Goal: Task Accomplishment & Management: Use online tool/utility

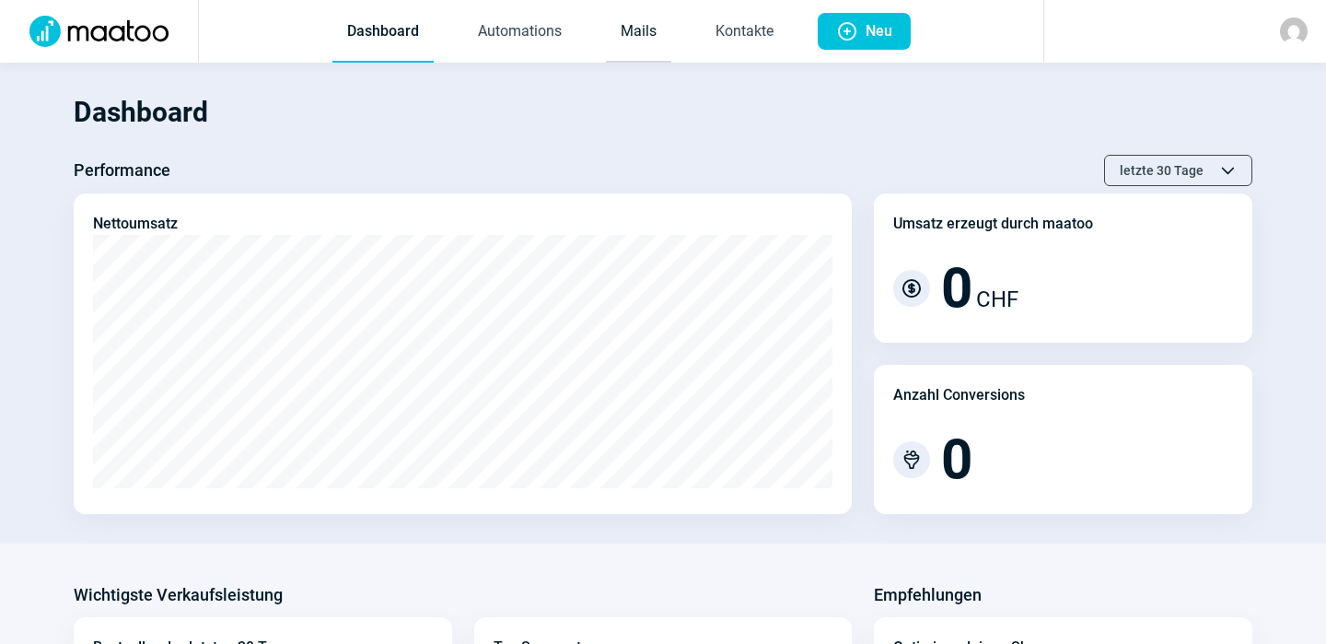
click at [638, 29] on link "Mails" at bounding box center [638, 32] width 65 height 61
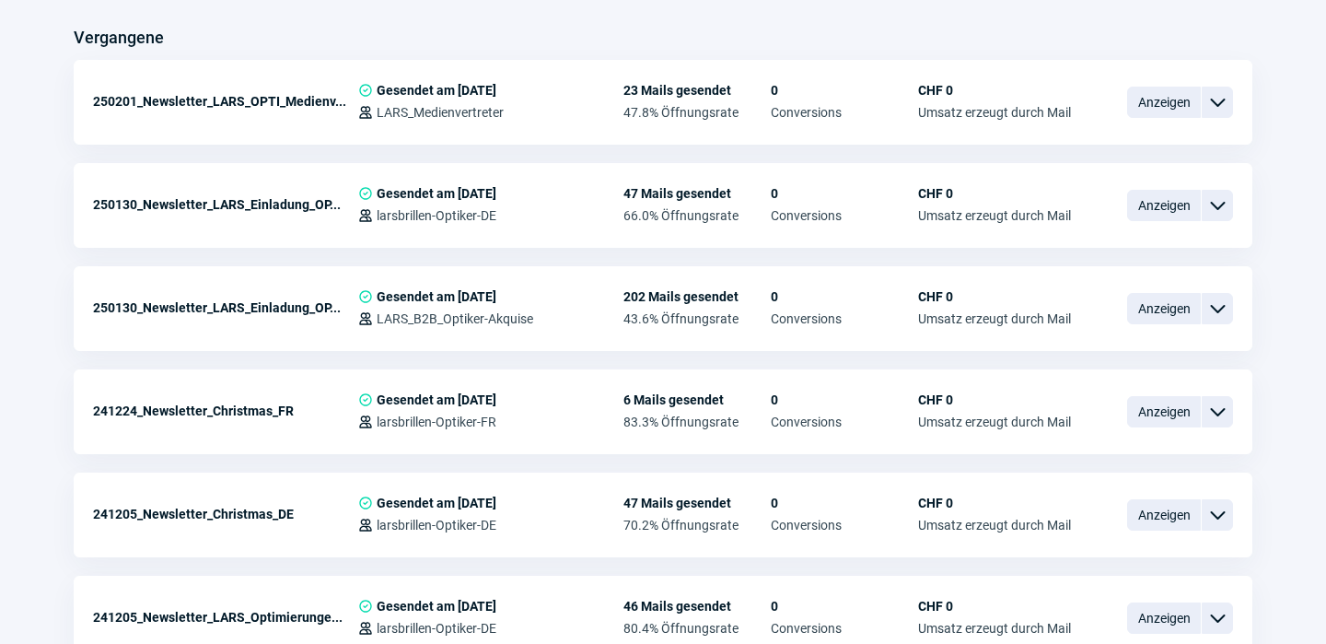
scroll to position [715, 0]
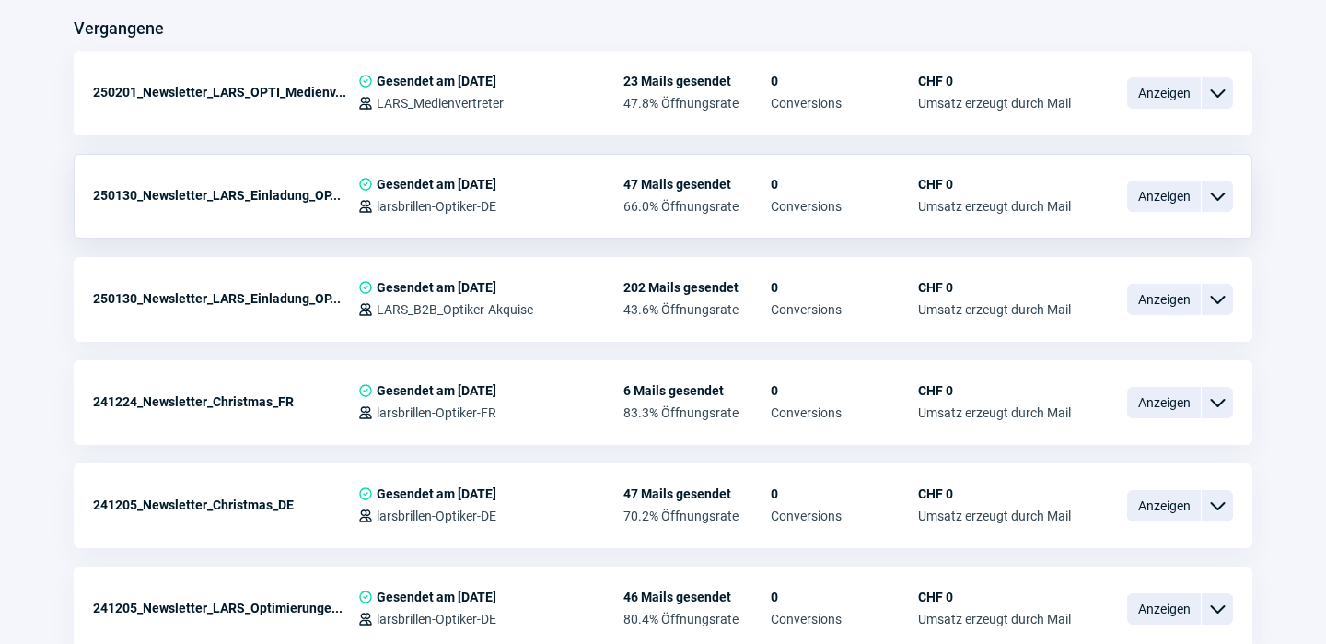
click at [1219, 199] on span "ChevronDown icon" at bounding box center [1218, 196] width 22 height 22
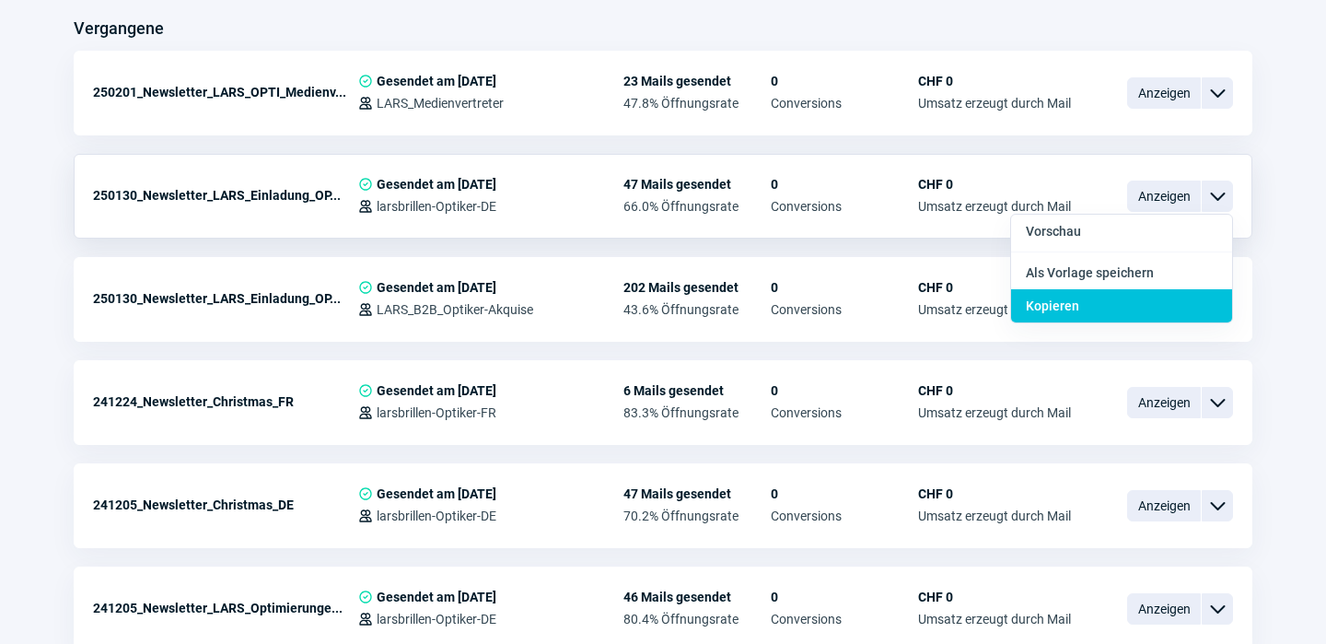
click at [1086, 297] on div "Kopieren" at bounding box center [1121, 305] width 221 height 33
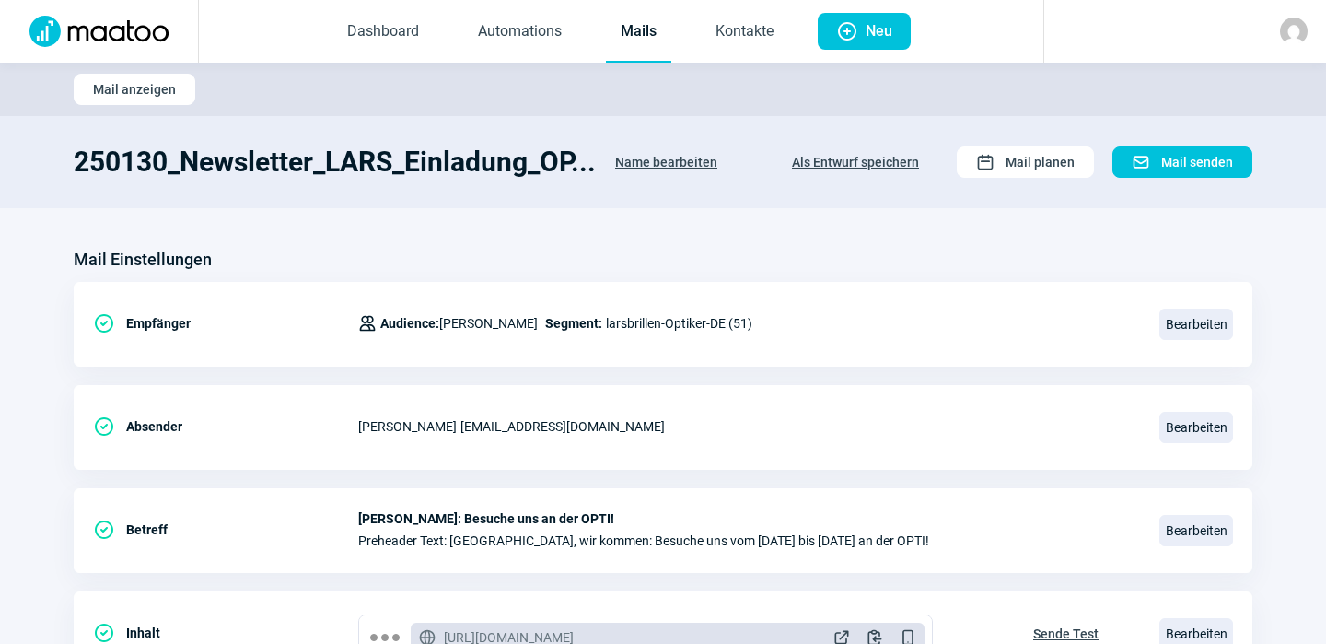
click at [671, 151] on span "Name bearbeiten" at bounding box center [666, 161] width 102 height 29
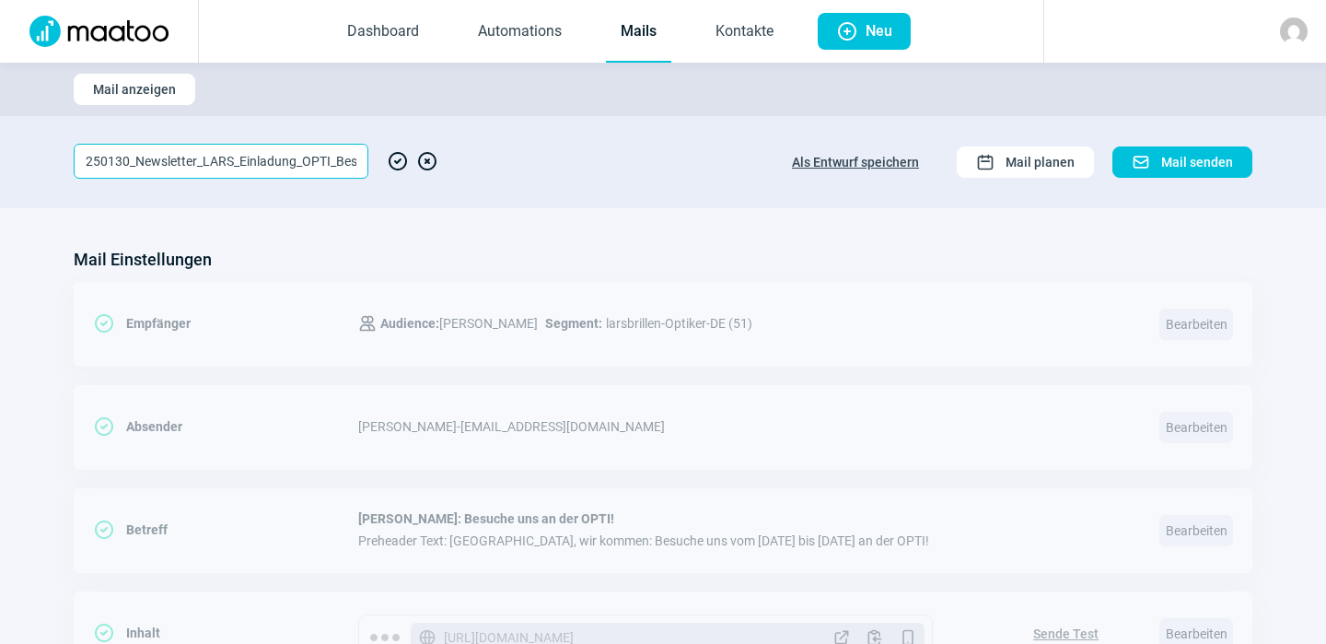
click at [316, 156] on input "250130_Newsletter_LARS_Einladung_OPTI_Bestandskunden" at bounding box center [221, 161] width 295 height 35
paste input "ileve-district_250813_Wechsel_im_Team_Opticians"
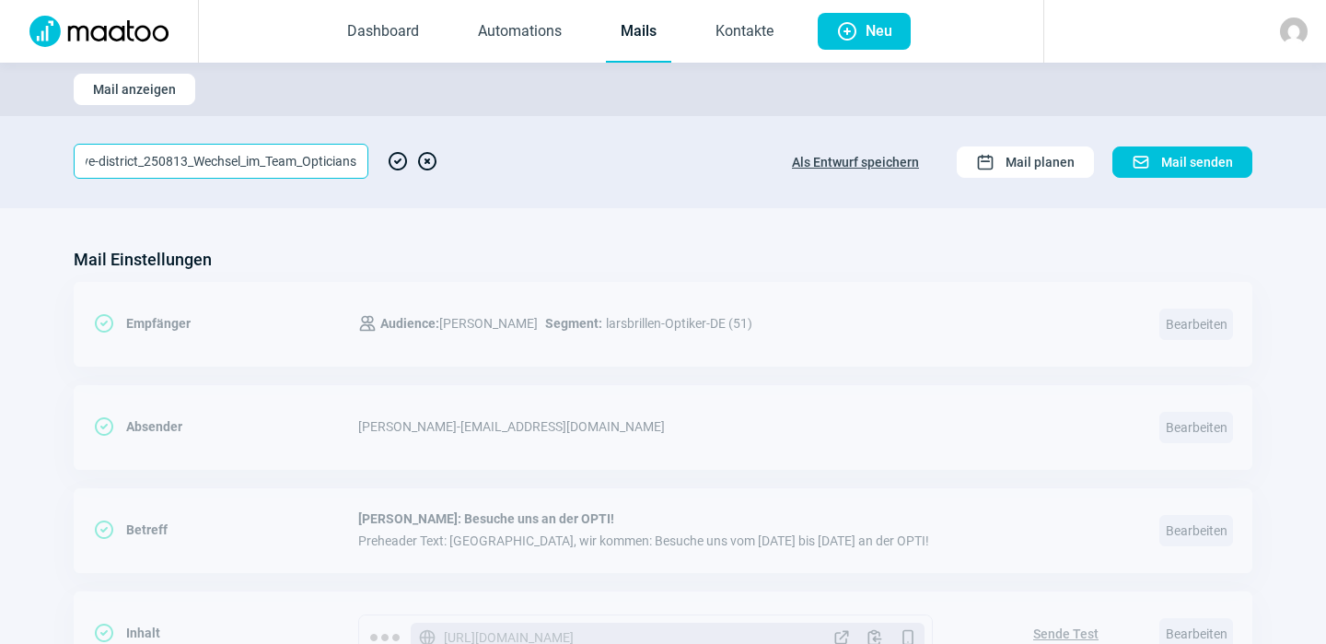
click at [182, 158] on input "ileve-district_250813_Wechsel_im_Team_Opticians" at bounding box center [221, 161] width 295 height 35
click at [353, 165] on input "ileve-district_250814_Wechsel_im_Team_Opticians" at bounding box center [221, 161] width 295 height 35
type input "ileve-district_250814_Wechsel_im_Team"
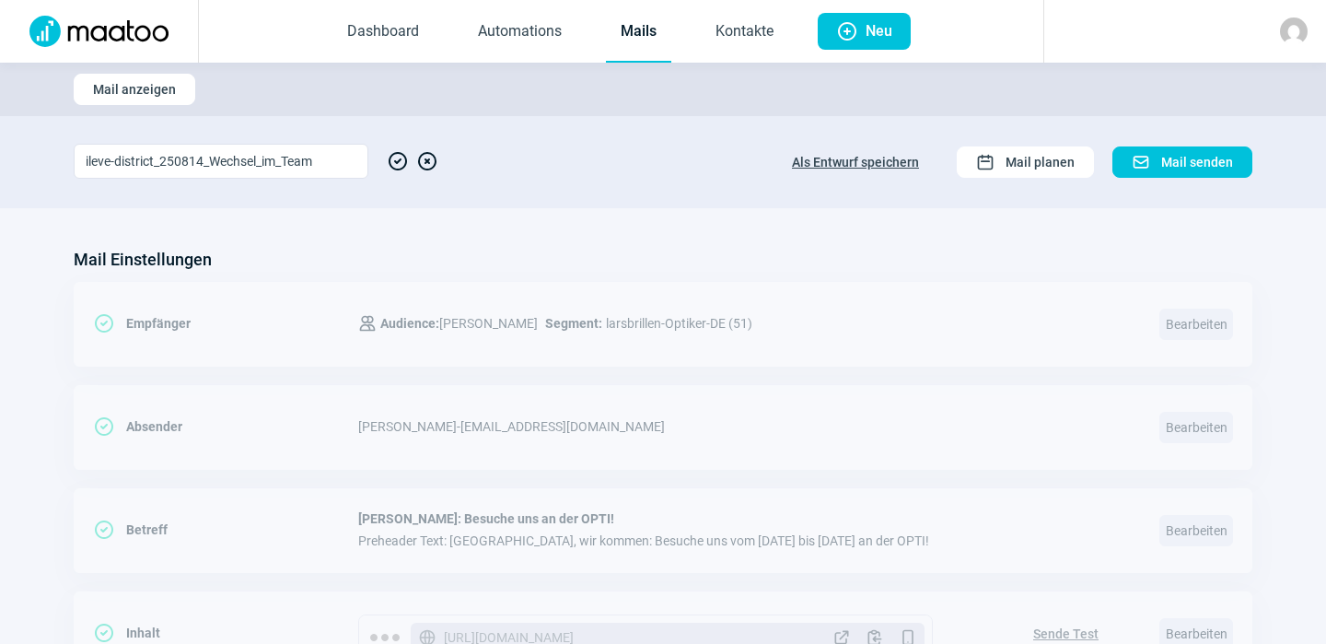
click at [398, 158] on span "CheckCircle icon" at bounding box center [398, 161] width 22 height 35
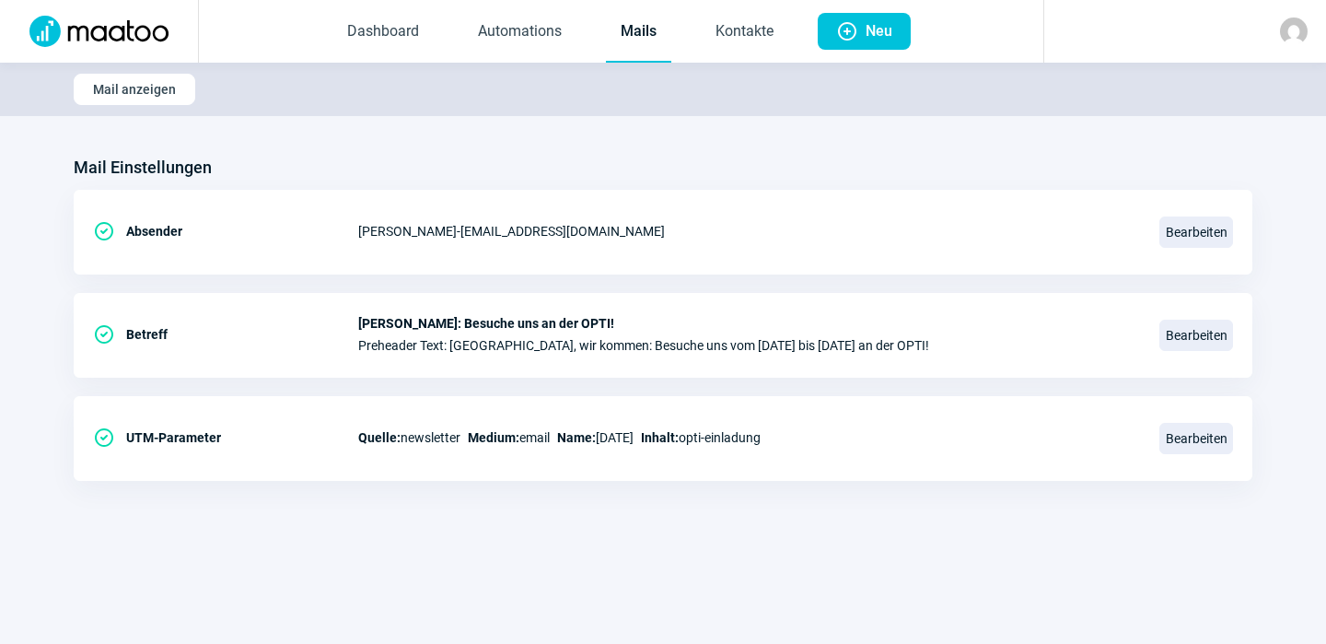
click at [645, 31] on link "Mails" at bounding box center [638, 32] width 65 height 61
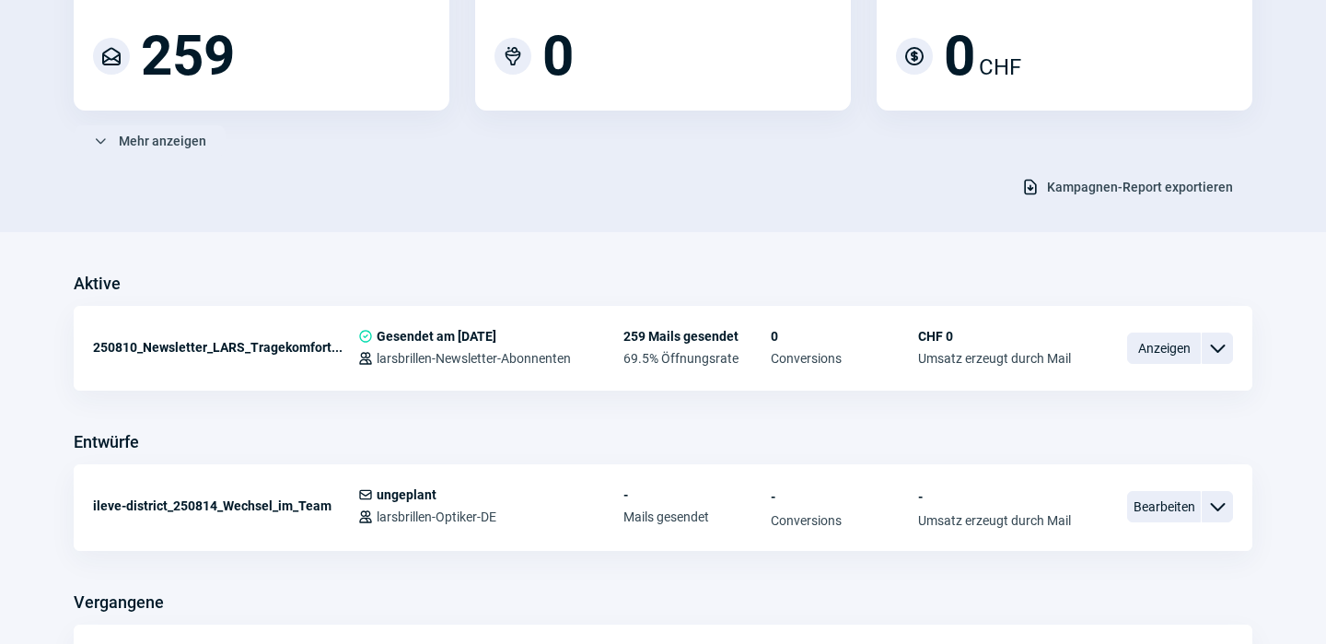
scroll to position [239, 0]
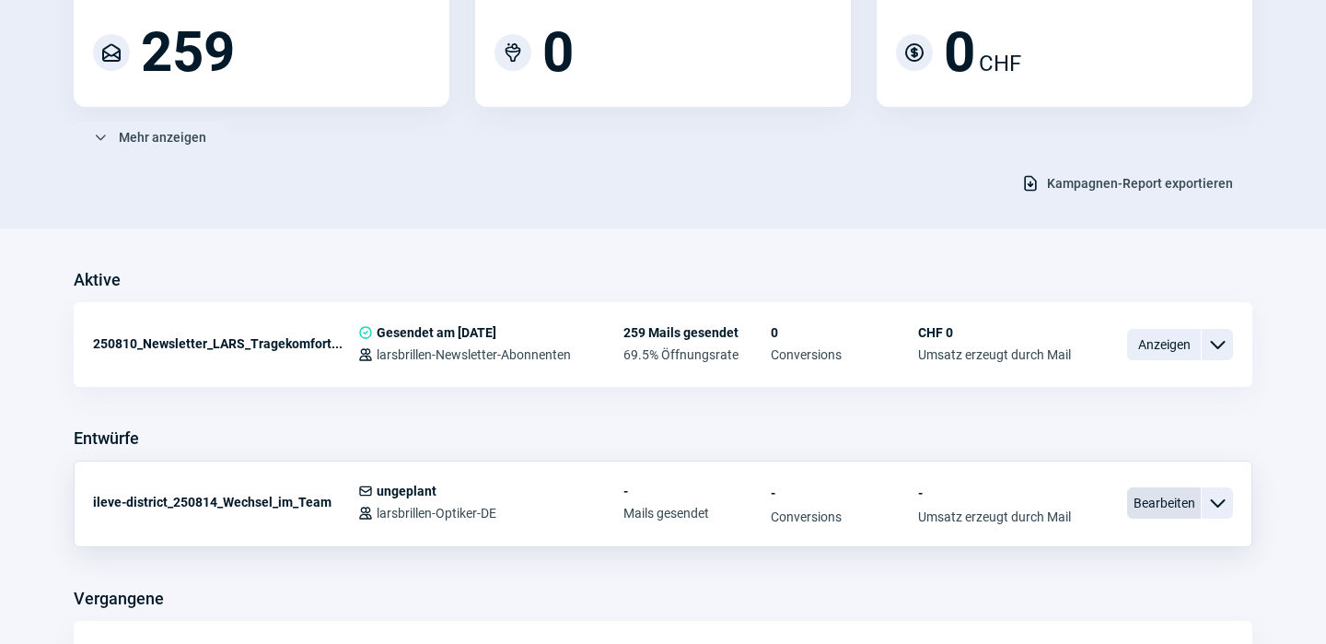
click at [1181, 503] on span "Bearbeiten" at bounding box center [1164, 502] width 74 height 31
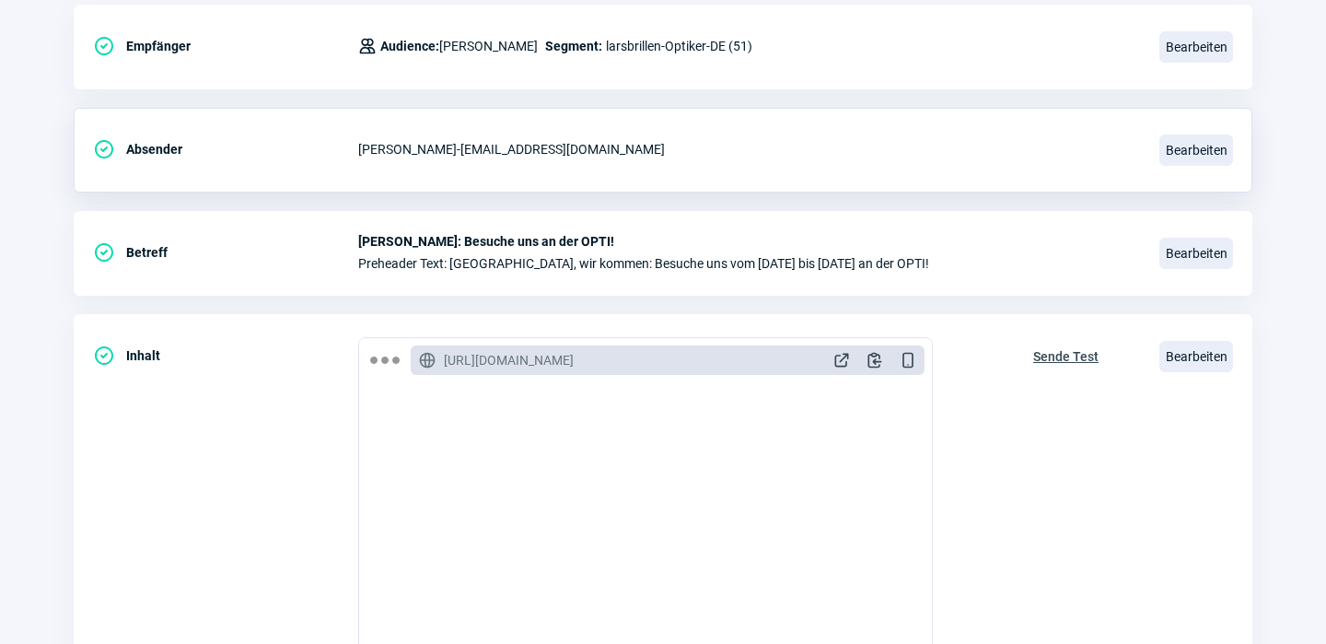
scroll to position [281, 0]
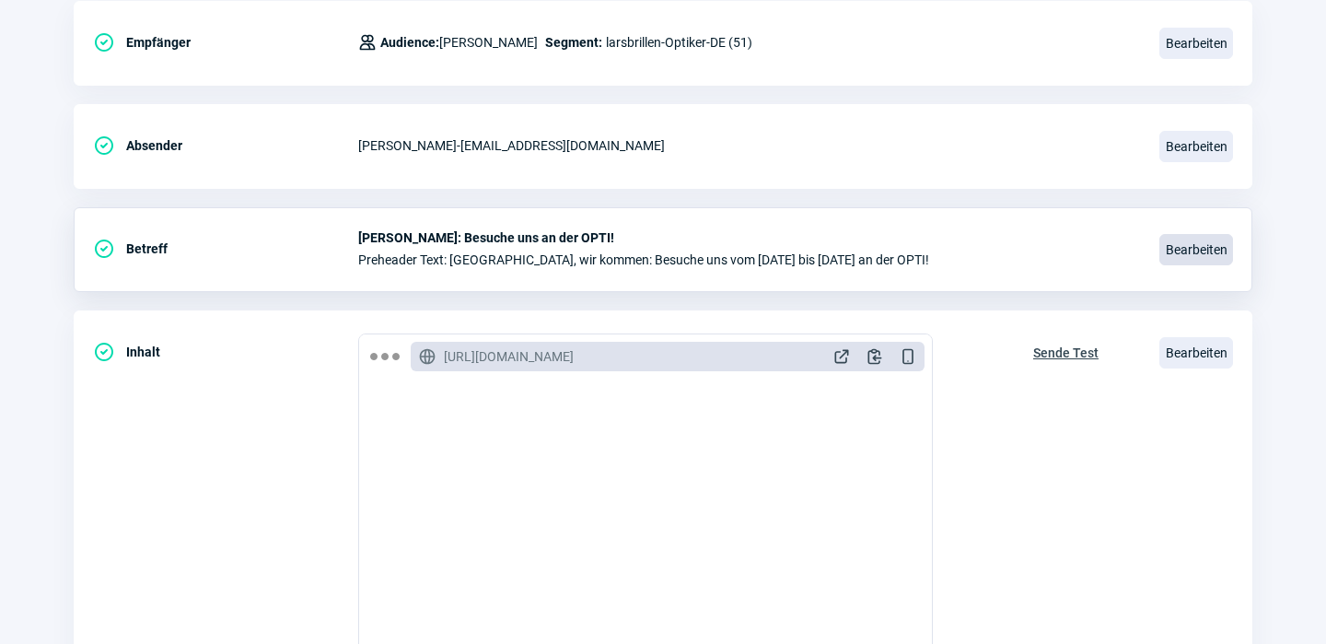
click at [1209, 244] on span "Bearbeiten" at bounding box center [1197, 249] width 74 height 31
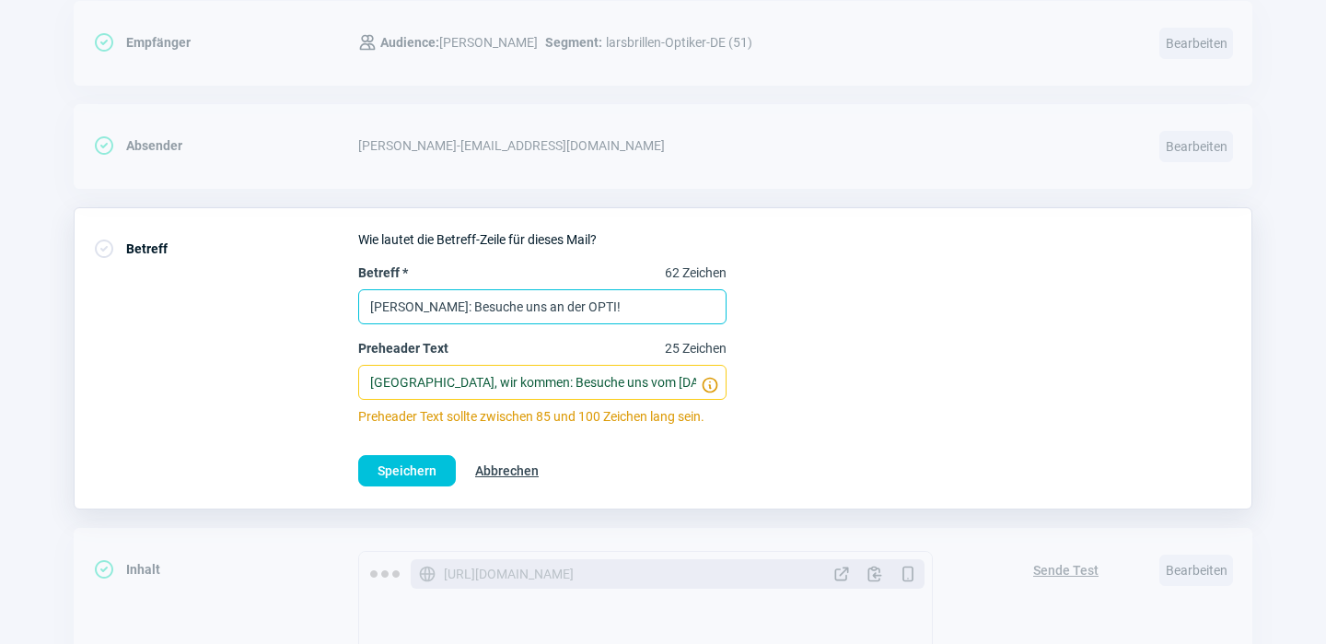
click at [546, 317] on input "[PERSON_NAME]: Besuche uns an der OPTI!" at bounding box center [542, 306] width 368 height 35
paste input "Wechsel im ILEVE OPTICS Team: [PERSON_NAME] & Oli. Tschüss [PERSON_NAME]! :wave:"
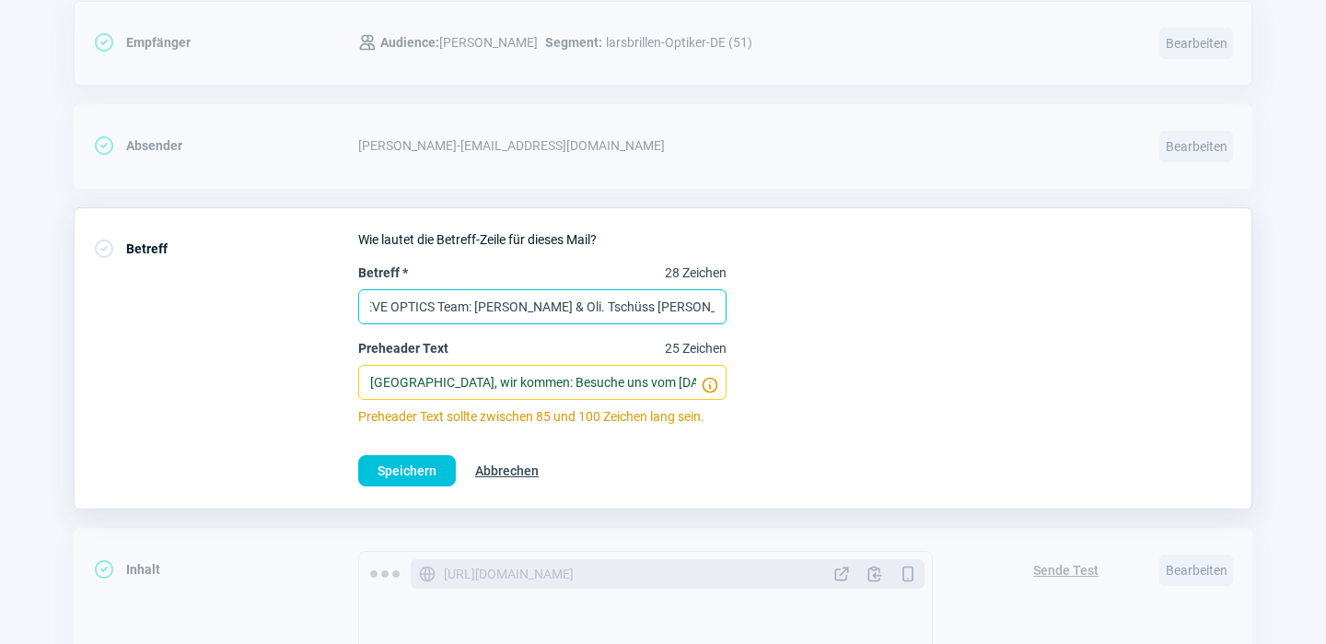
type input "Wechsel im ILEVE OPTICS Team: [PERSON_NAME] & Oli. Tschüss [PERSON_NAME]! :wave:"
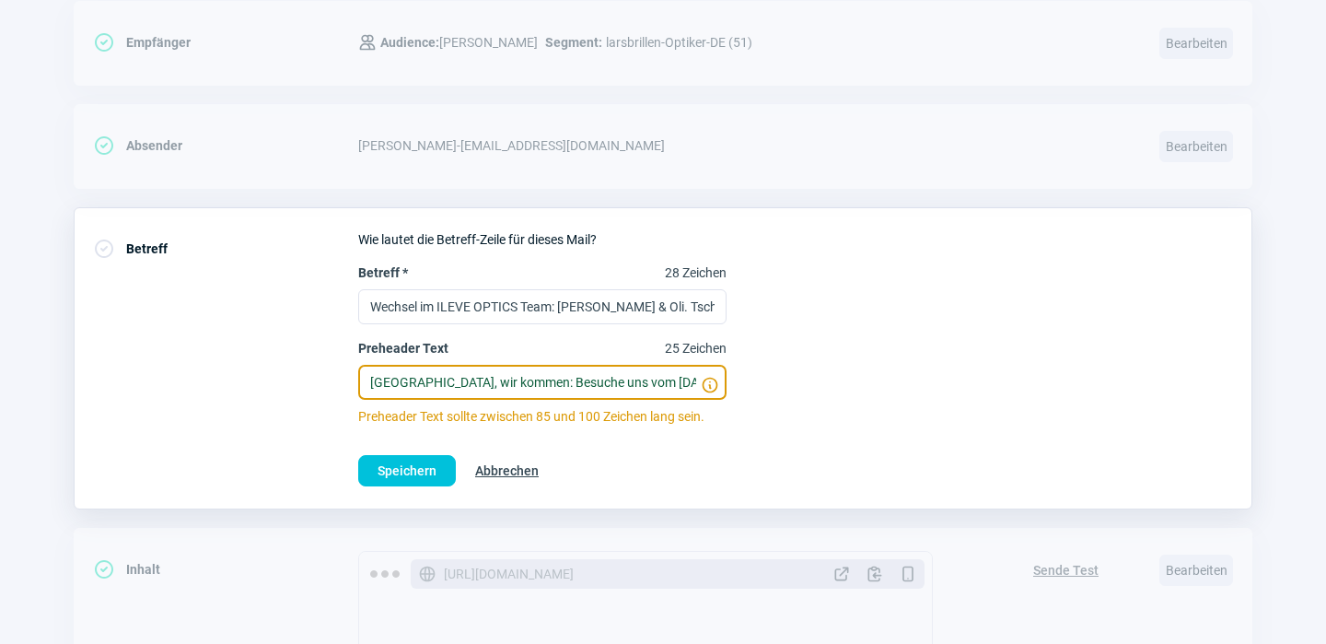
click at [467, 382] on input "[GEOGRAPHIC_DATA], wir kommen: Besuche uns vom [DATE] bis [DATE] an der OPTI!" at bounding box center [542, 382] width 368 height 35
paste input "Nach fünf spannenden Jahren verlässt [PERSON_NAME] ILEVE OPTICS. Neu stossen De…"
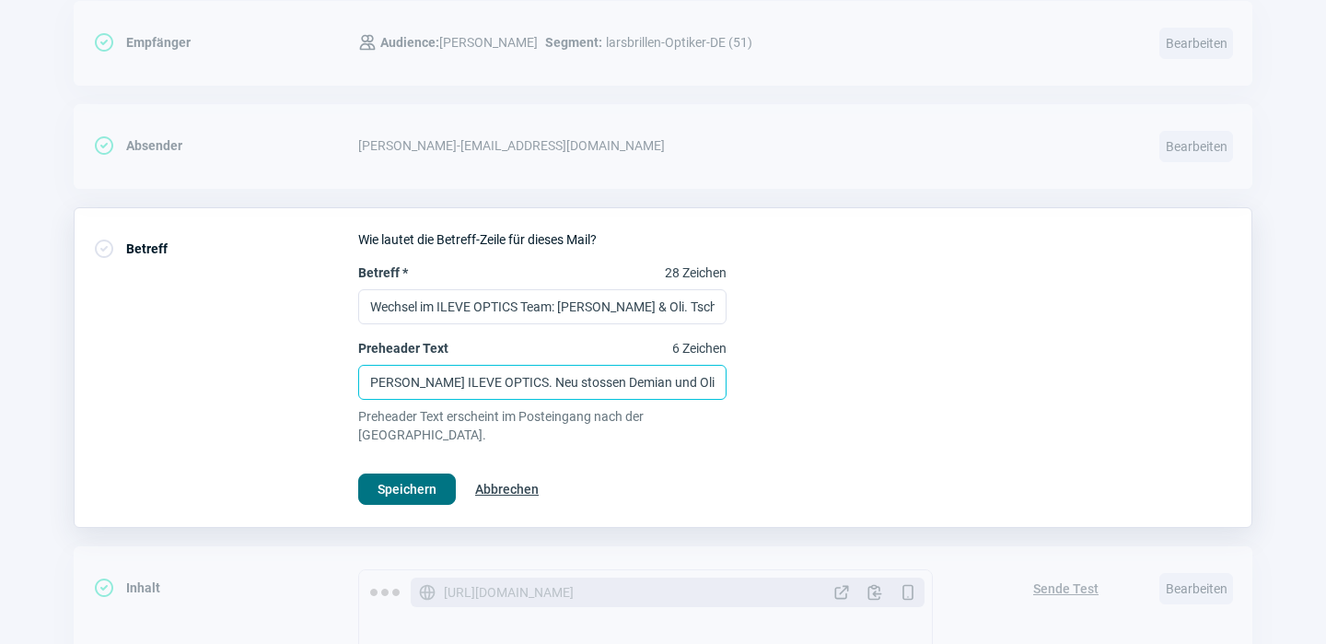
type input "Nach fünf spannenden Jahren verlässt [PERSON_NAME] ILEVE OPTICS. Neu stossen De…"
click at [403, 474] on span "Speichern" at bounding box center [407, 488] width 59 height 29
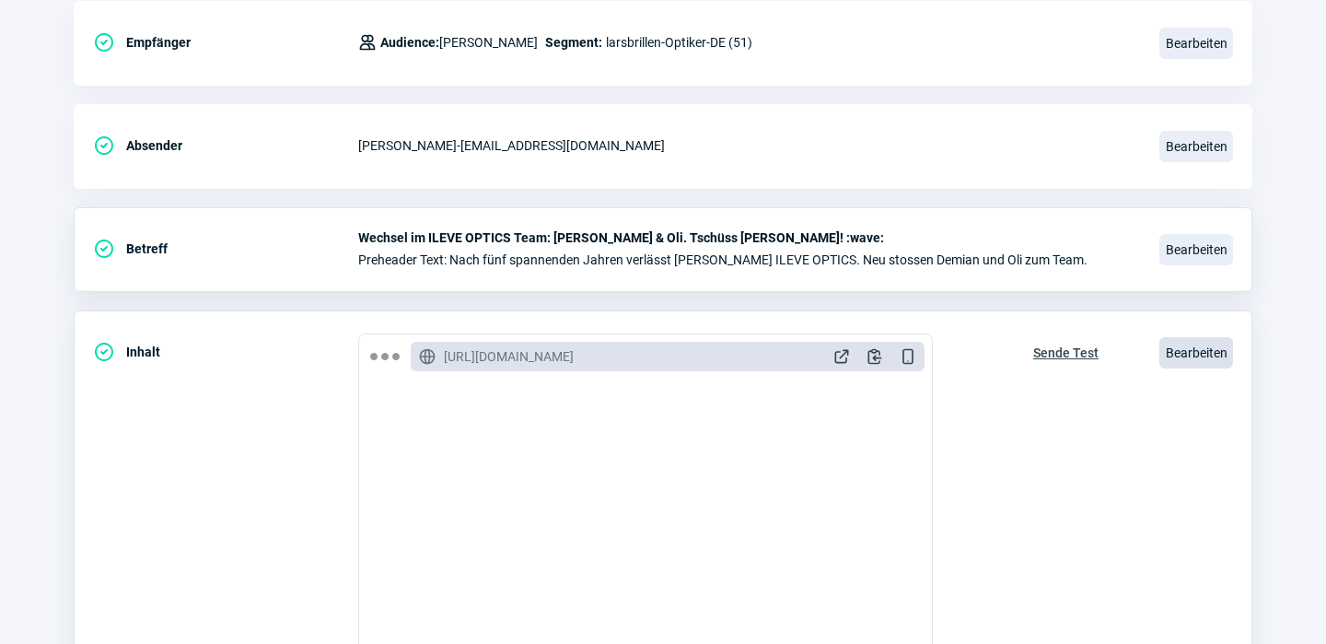
click at [1195, 351] on span "Bearbeiten" at bounding box center [1197, 352] width 74 height 31
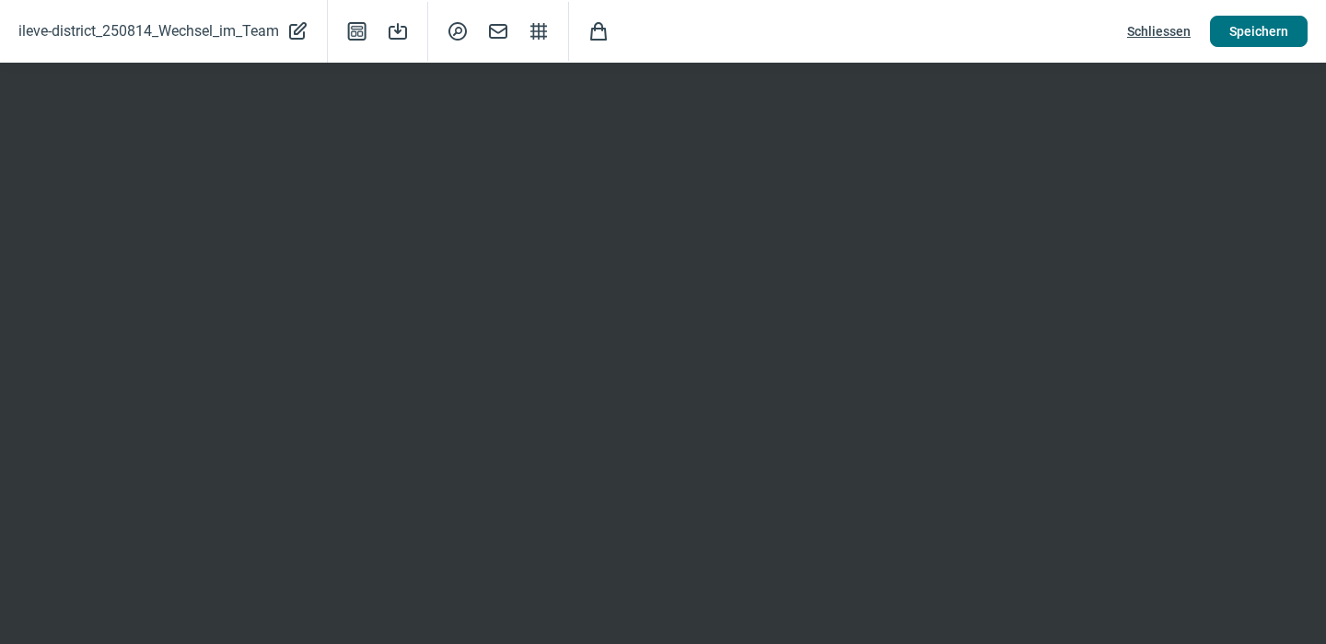
click at [1246, 28] on span "Speichern" at bounding box center [1259, 31] width 59 height 29
click at [1289, 29] on button "Speichern" at bounding box center [1259, 31] width 98 height 31
click at [1278, 38] on span "Speichern" at bounding box center [1259, 31] width 59 height 29
click at [504, 34] on span "Mail icon" at bounding box center [498, 31] width 22 height 22
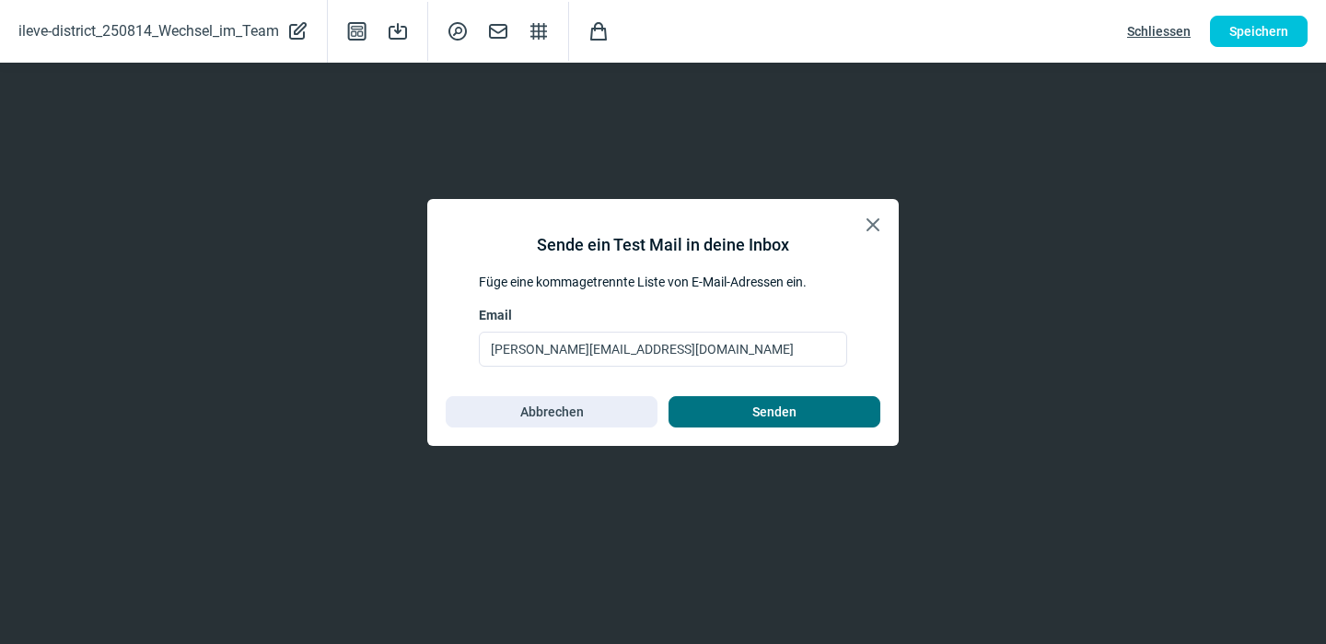
click at [759, 414] on span "Senden" at bounding box center [774, 411] width 44 height 29
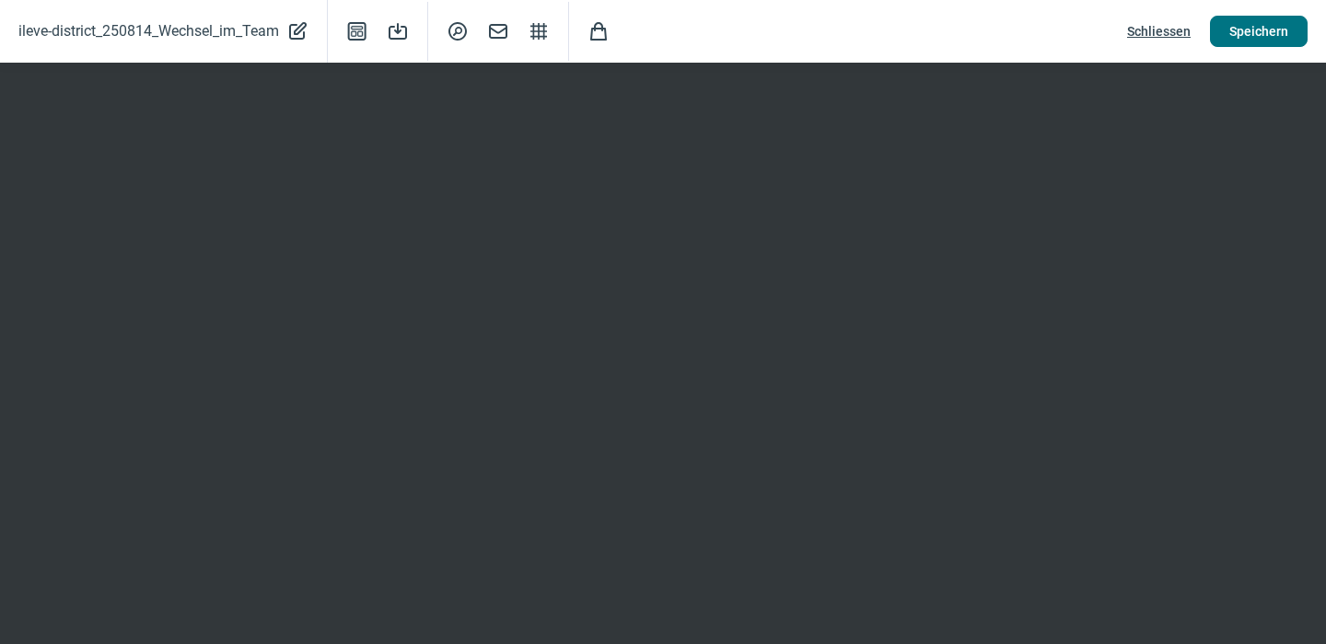
click at [1254, 29] on span "Speichern" at bounding box center [1259, 31] width 59 height 29
click at [1147, 30] on span "Schliessen" at bounding box center [1159, 31] width 64 height 29
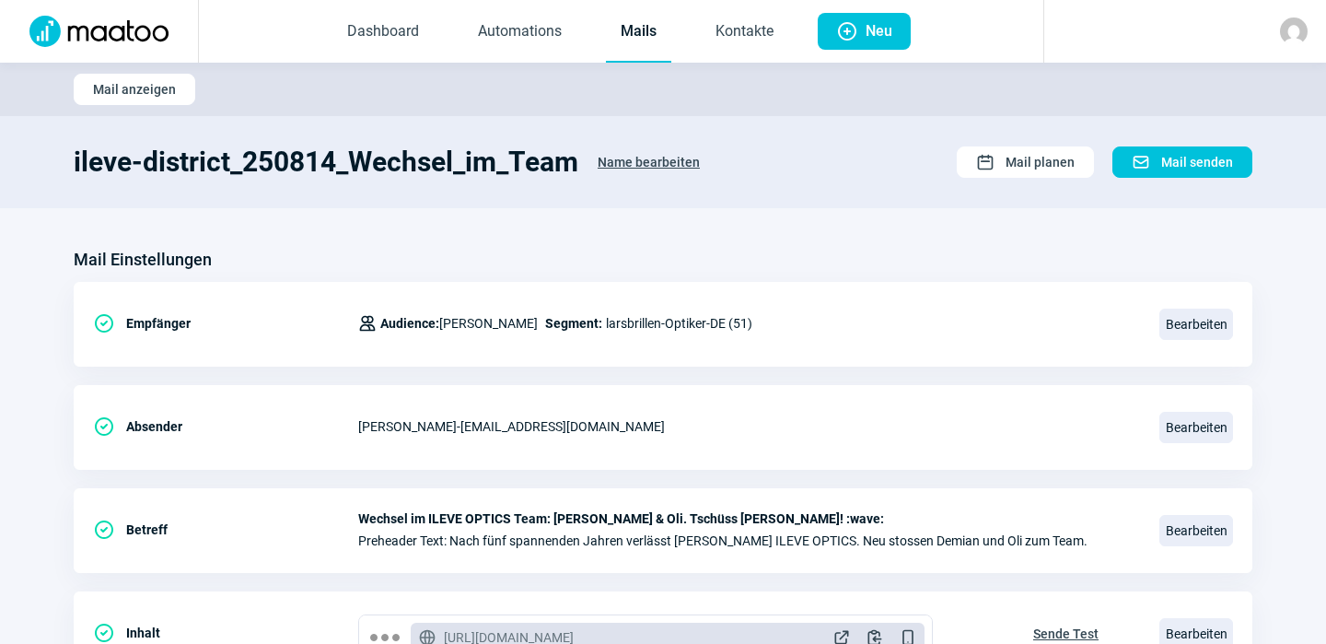
click at [649, 153] on span "Name bearbeiten" at bounding box center [649, 161] width 102 height 29
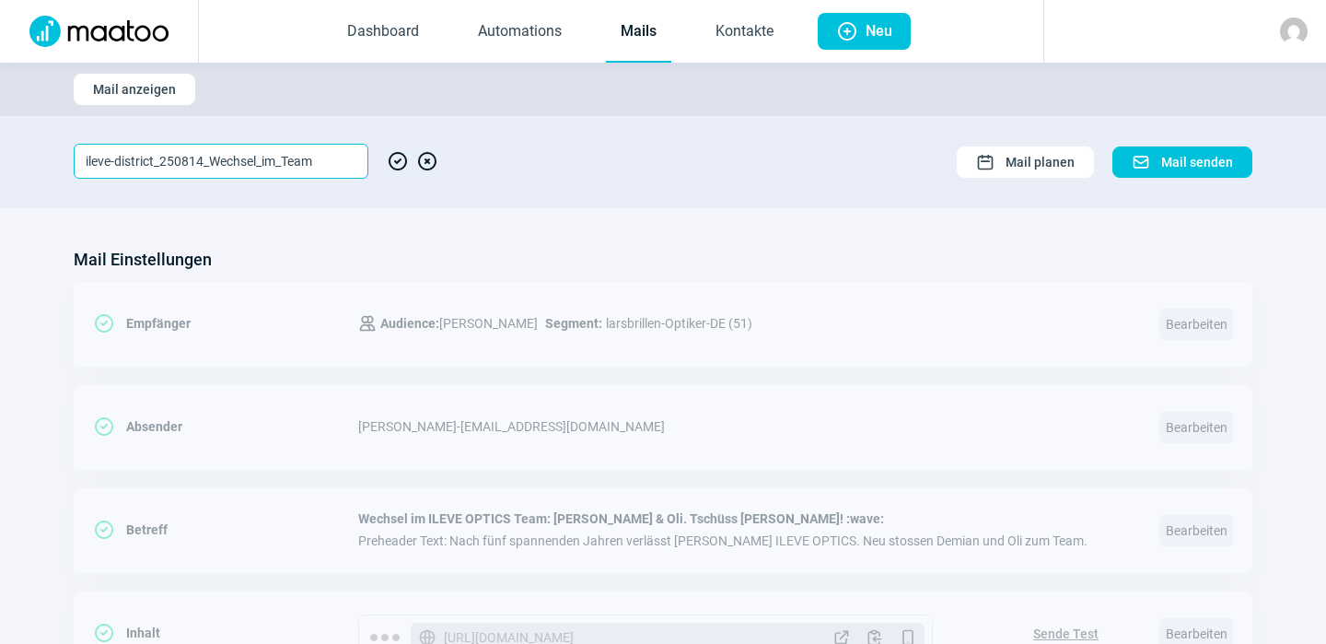
click at [333, 172] on input "ileve-district_250814_Wechsel_im_Team" at bounding box center [221, 161] width 295 height 35
type input "ileve-district_250814_Wechsel_im_Team_DE"
click at [400, 159] on span "CheckCircle icon" at bounding box center [398, 161] width 22 height 35
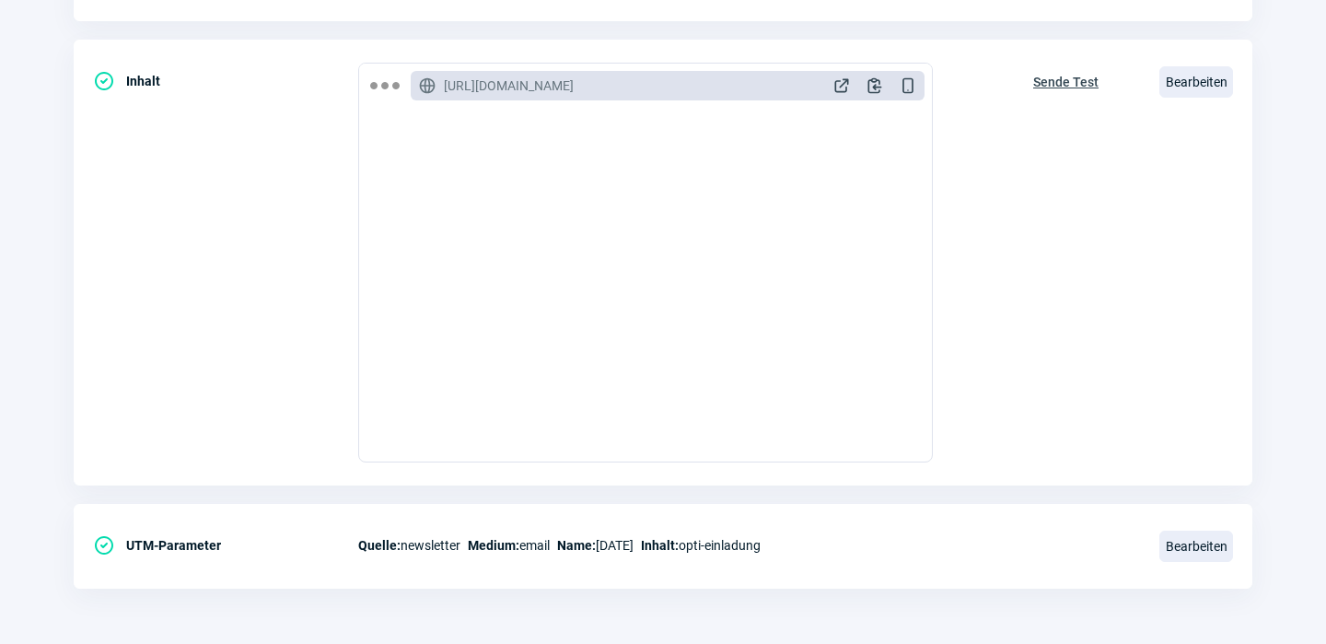
scroll to position [315, 0]
click at [1170, 537] on span "Bearbeiten" at bounding box center [1197, 546] width 74 height 31
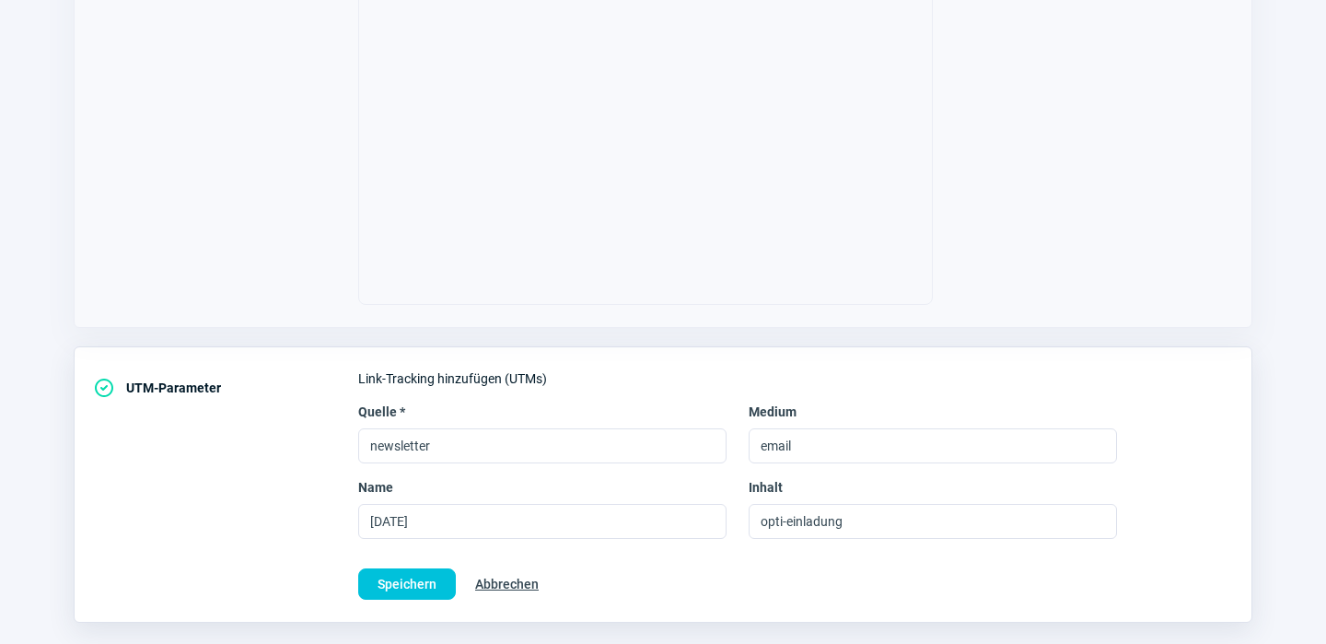
scroll to position [743, 0]
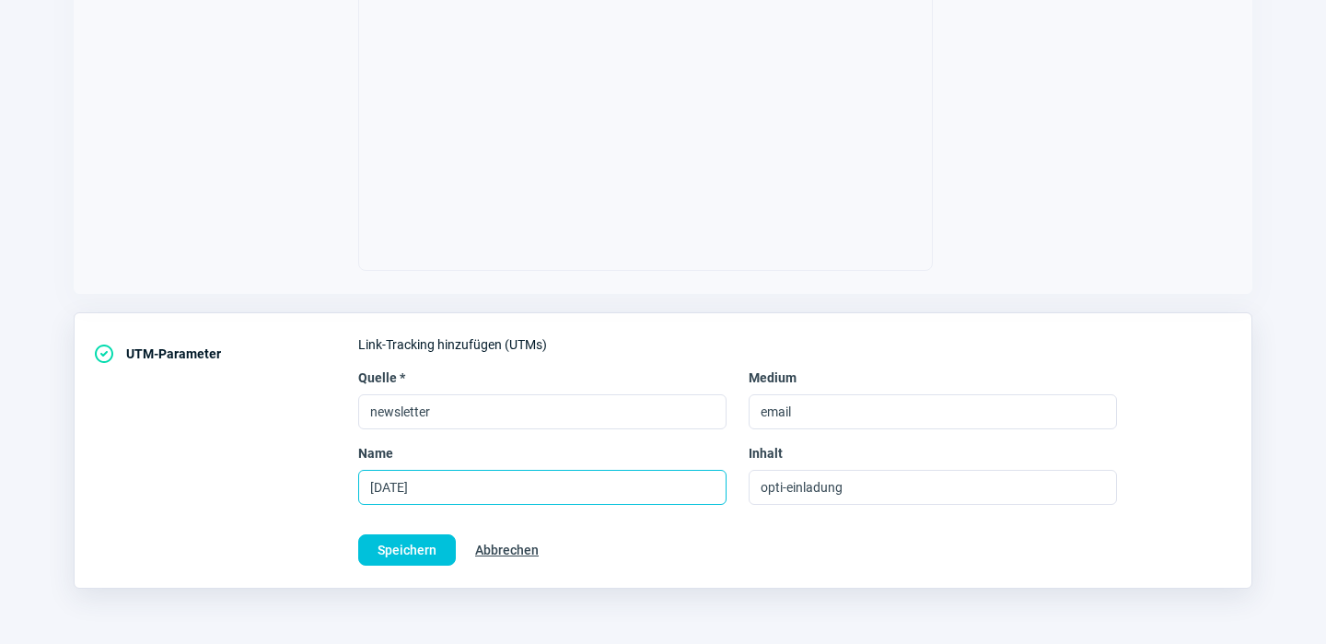
drag, startPoint x: 454, startPoint y: 488, endPoint x: 282, endPoint y: 490, distance: 172.2
click at [283, 487] on div "CheckCircle icon UTM-Parameter Link-Tracking hinzufügen (UTMs) Quelle * newslet…" at bounding box center [663, 450] width 1179 height 276
type input "[DATE]"
drag, startPoint x: 857, startPoint y: 480, endPoint x: 652, endPoint y: 484, distance: 205.4
click at [652, 484] on div "Name [DATE] Inhalt opti-einladung" at bounding box center [795, 474] width 875 height 61
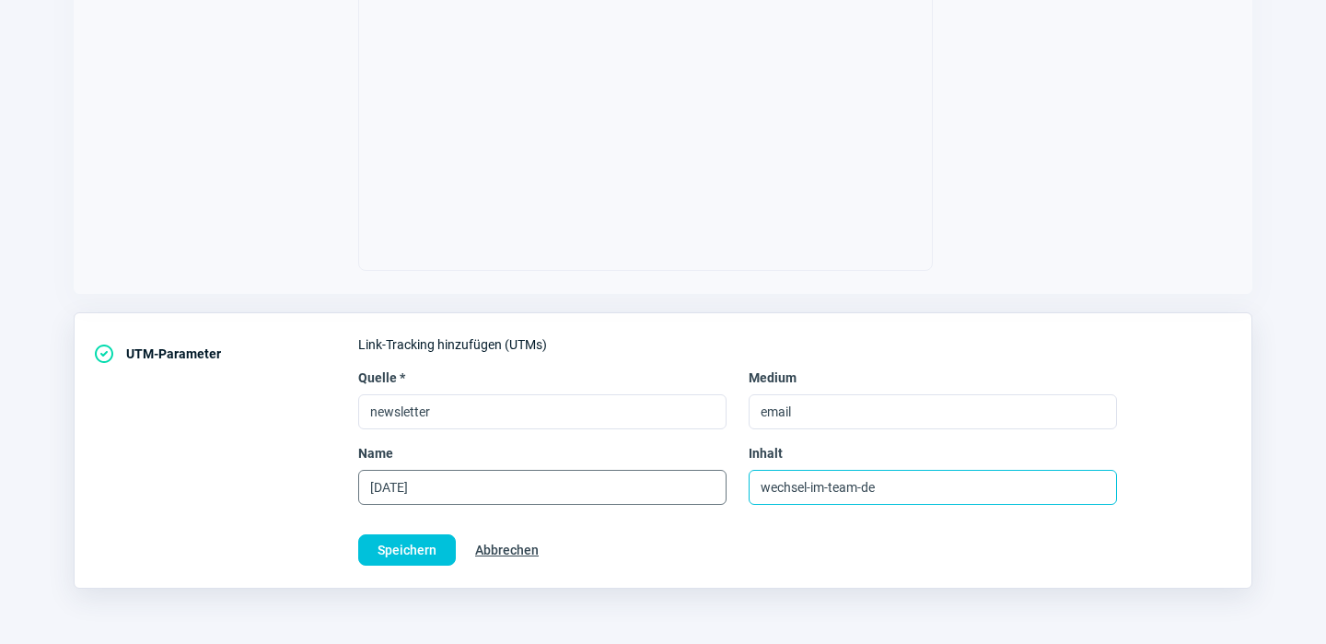
type input "wechsel-im-team-de"
click at [376, 488] on input "[DATE]" at bounding box center [542, 487] width 368 height 35
type input "[DATE]"
click at [418, 545] on span "Speichern" at bounding box center [407, 549] width 59 height 29
click at [391, 547] on span "Speichern" at bounding box center [407, 549] width 59 height 29
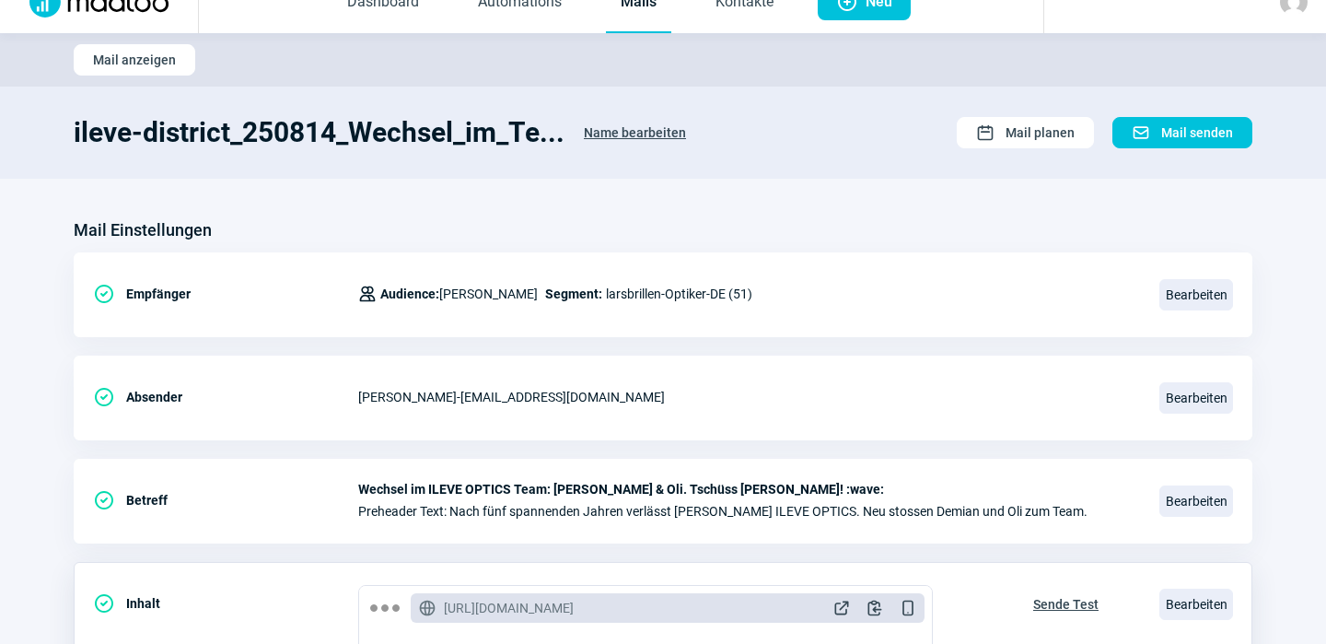
scroll to position [0, 0]
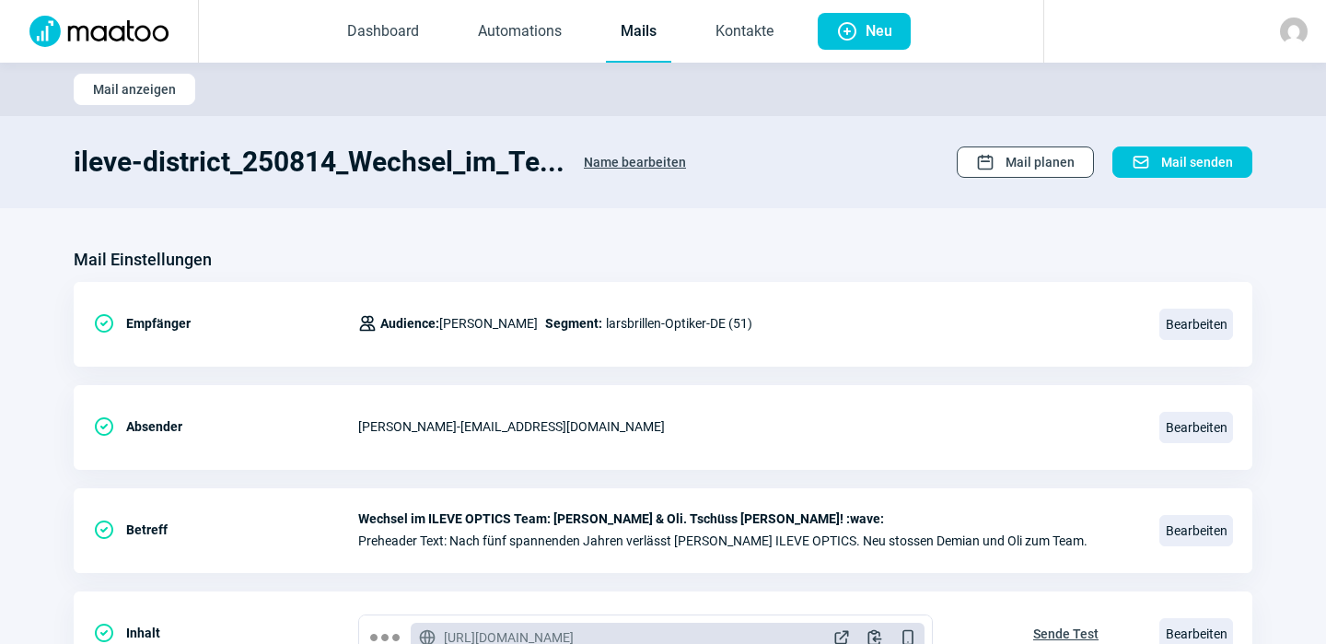
click at [1053, 160] on span "Mail planen" at bounding box center [1040, 161] width 69 height 29
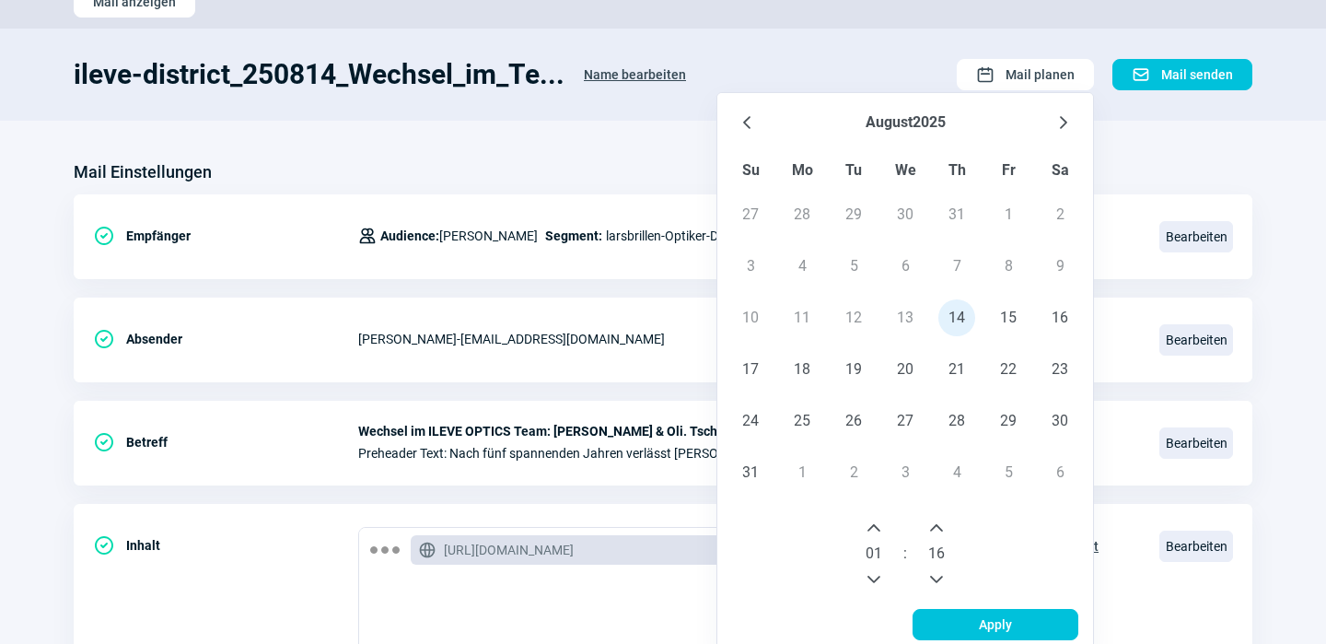
scroll to position [93, 0]
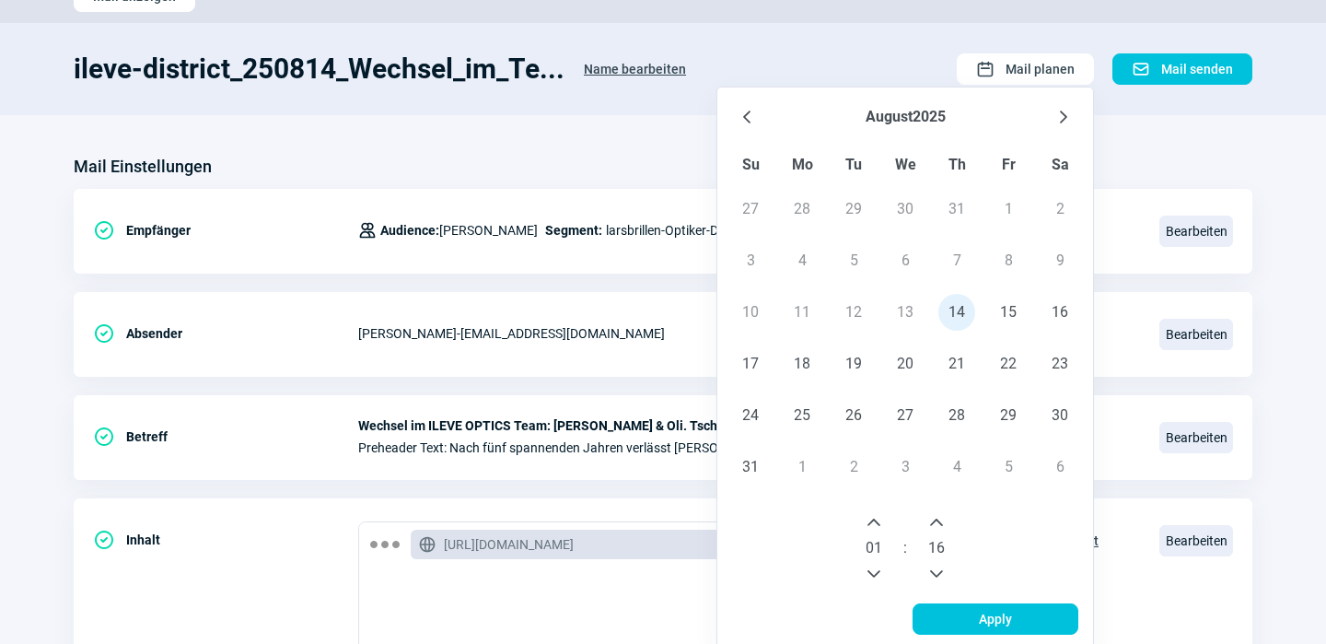
click at [880, 521] on icon "Next Hour" at bounding box center [874, 522] width 15 height 15
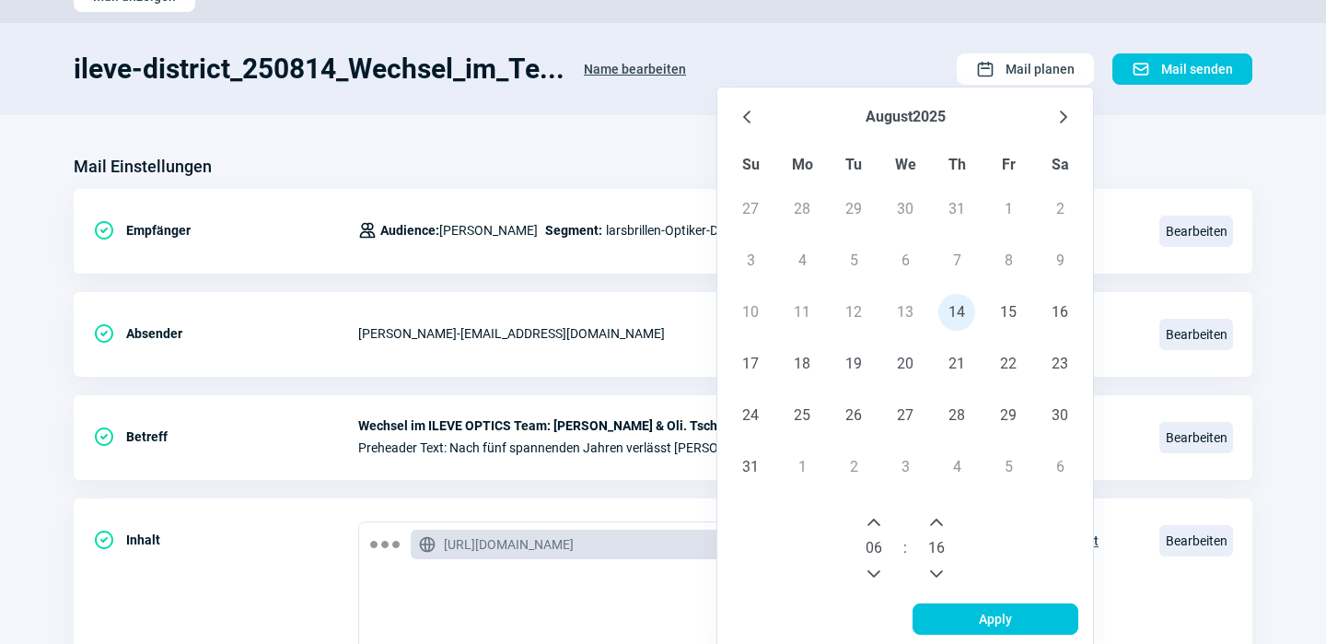
click at [880, 521] on icon "Next Hour" at bounding box center [874, 522] width 15 height 15
click at [940, 572] on icon "Previous Minute" at bounding box center [936, 573] width 15 height 15
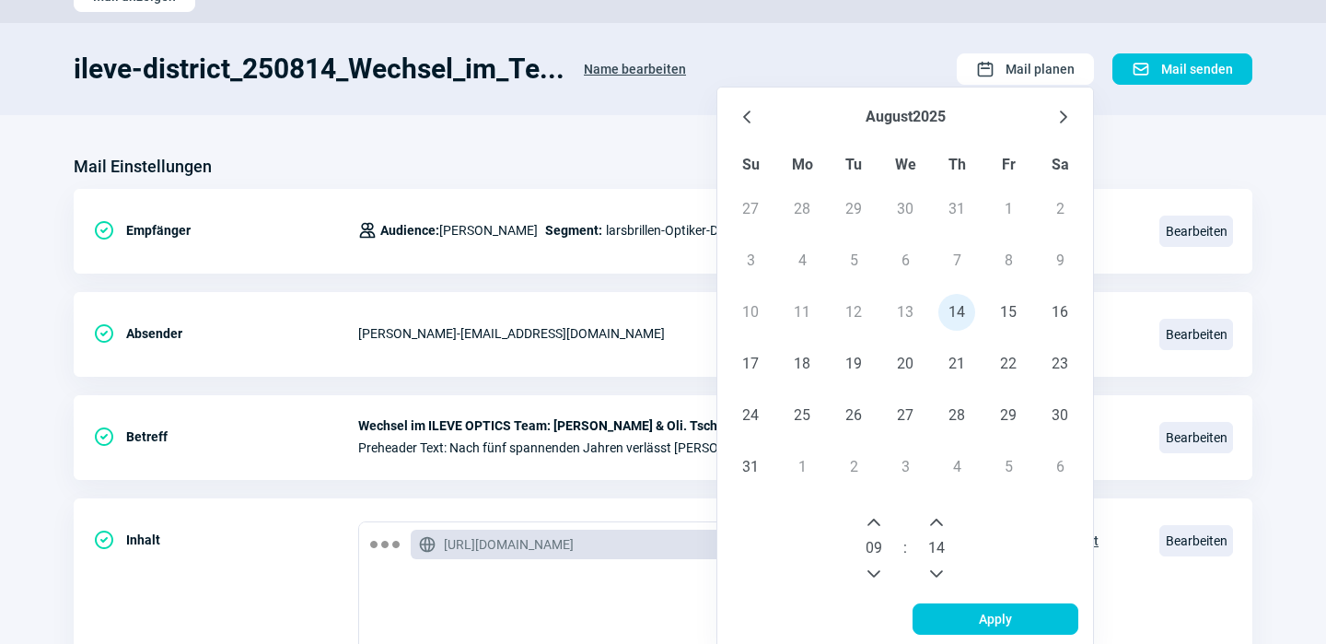
click at [940, 572] on icon "Previous Minute" at bounding box center [936, 573] width 15 height 15
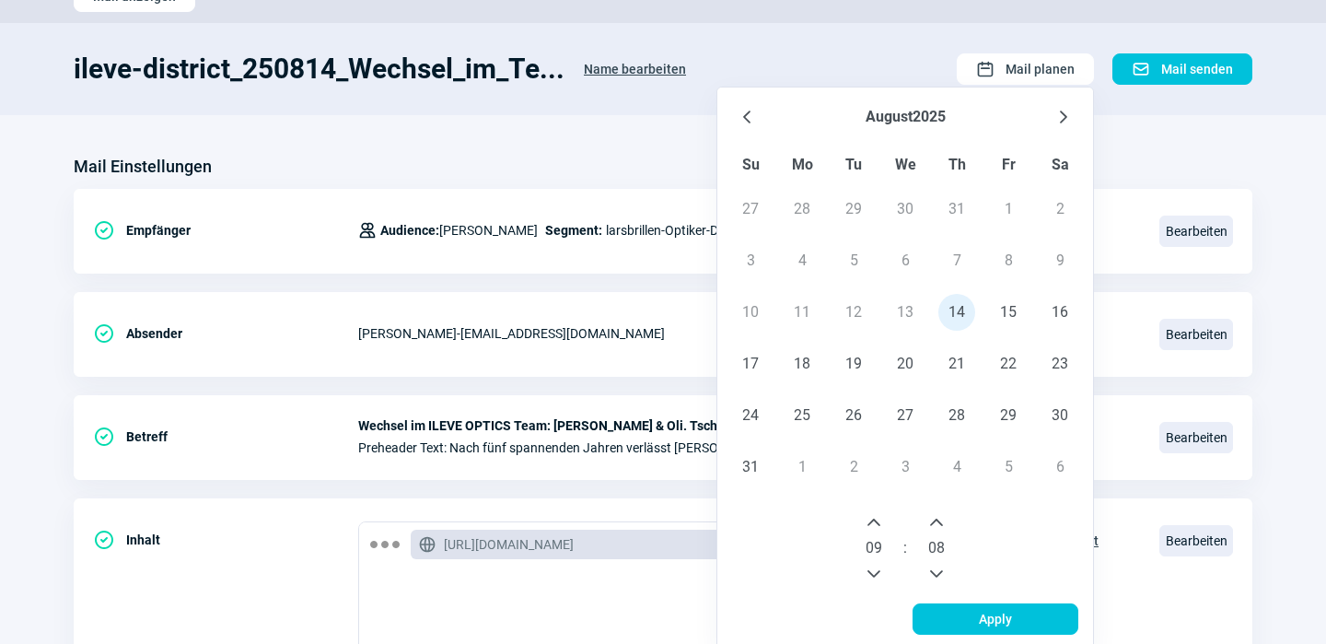
click at [940, 572] on icon "Previous Minute" at bounding box center [936, 573] width 15 height 15
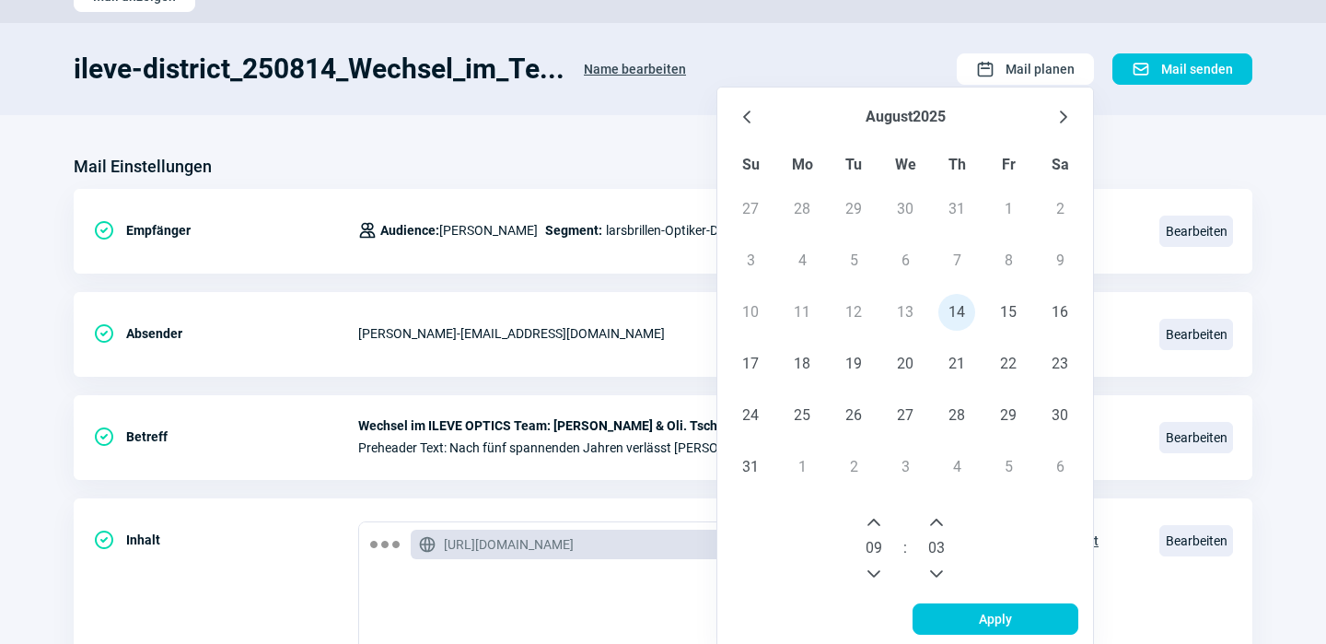
click at [940, 572] on icon "Previous Minute" at bounding box center [936, 573] width 15 height 15
click at [997, 620] on span "Apply" at bounding box center [995, 618] width 33 height 29
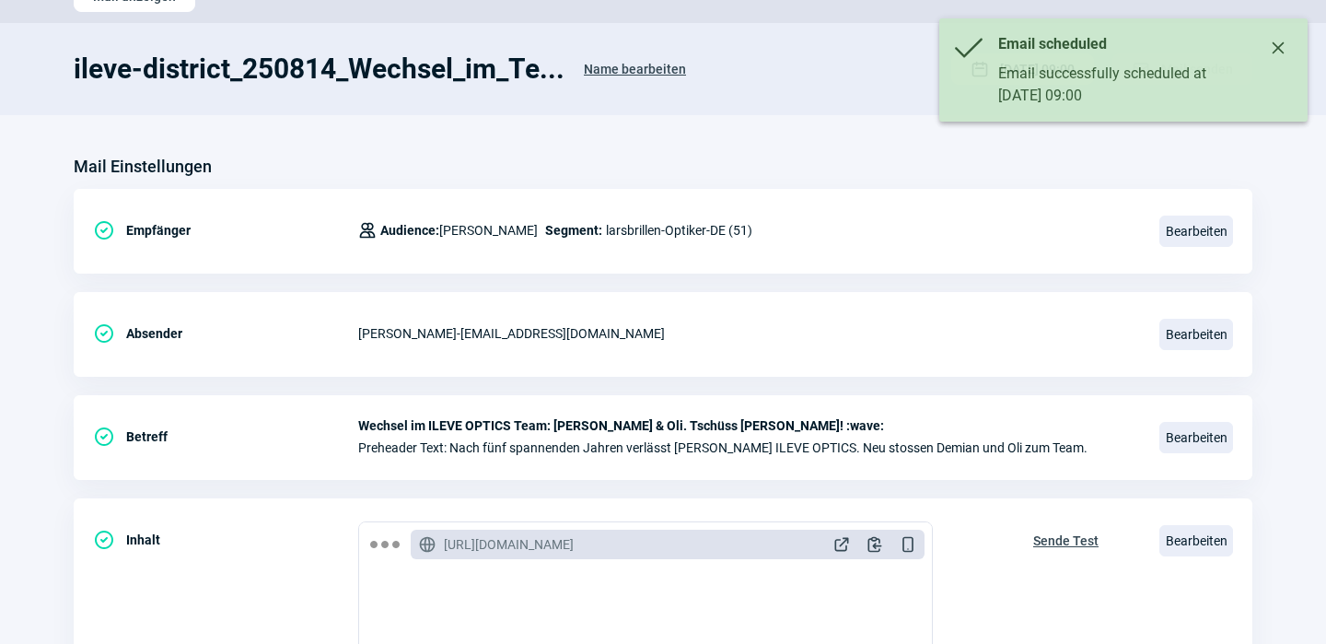
scroll to position [0, 0]
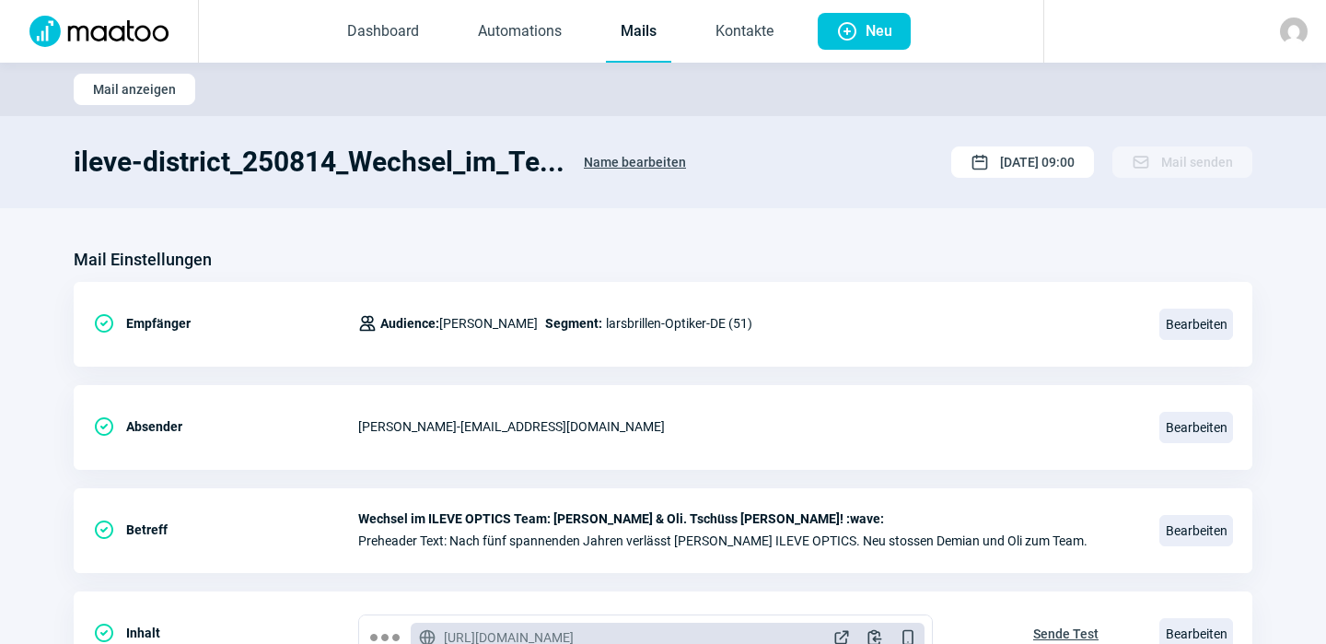
click at [638, 28] on link "Mails" at bounding box center [638, 32] width 65 height 61
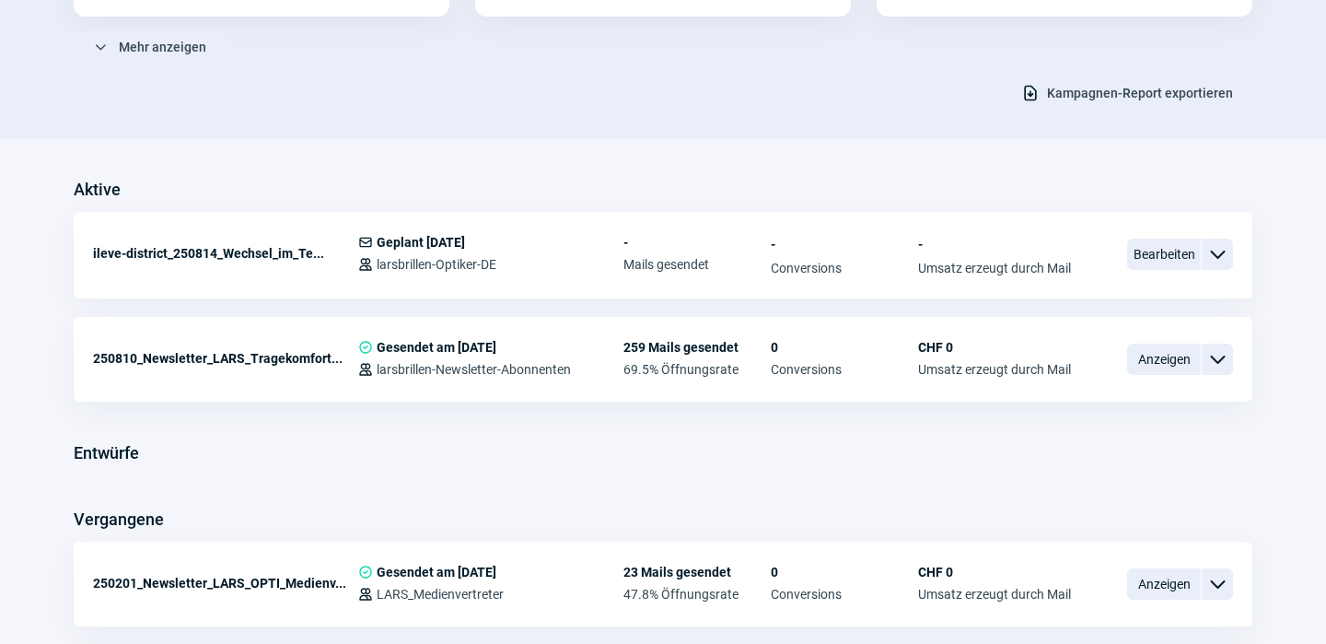
scroll to position [332, 0]
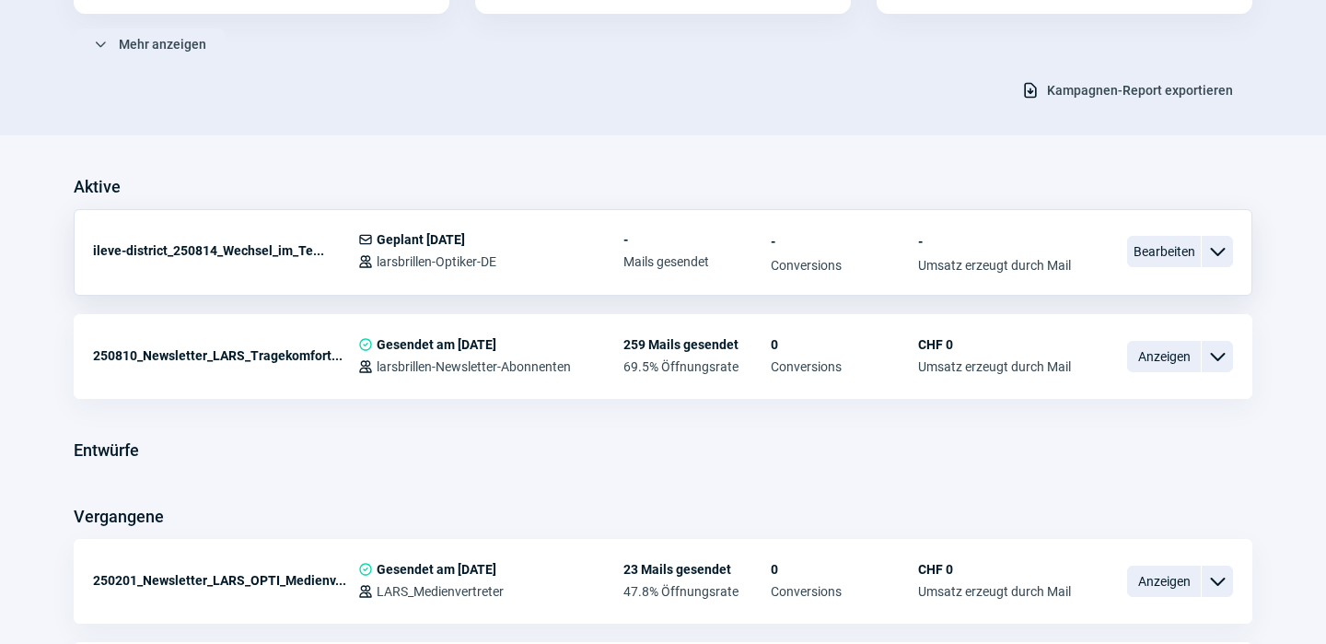
click at [1222, 252] on span "ChevronDown icon" at bounding box center [1218, 251] width 22 height 22
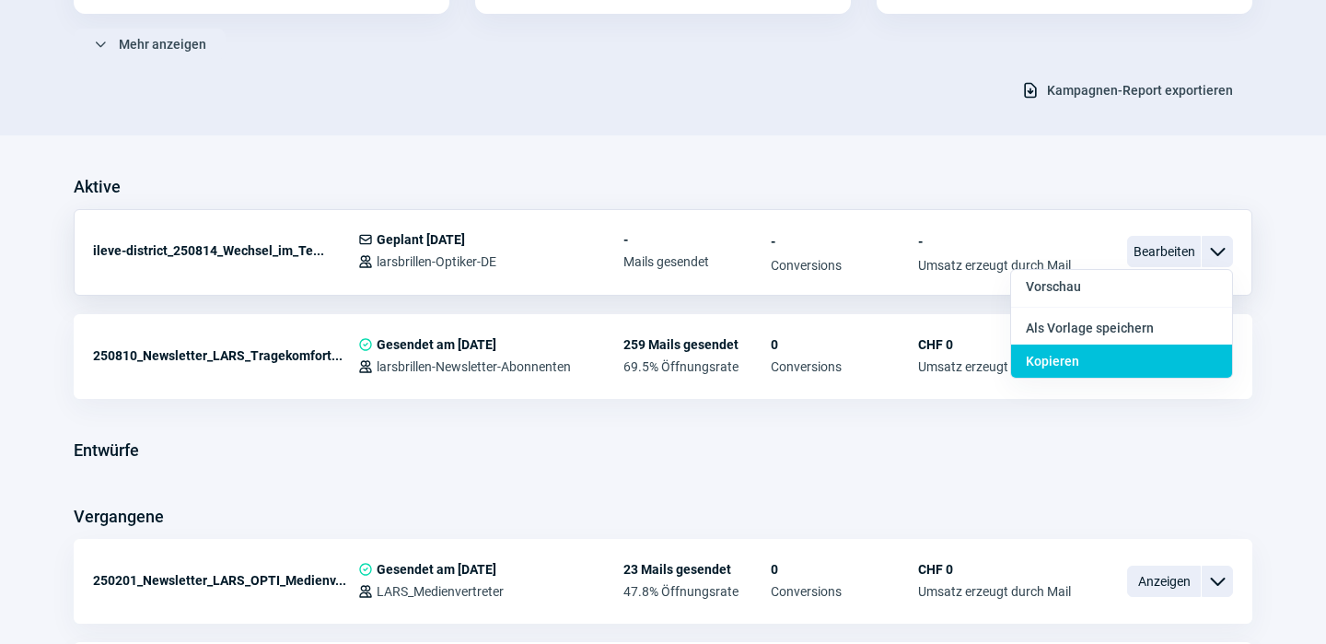
click at [1075, 361] on span "Kopieren" at bounding box center [1052, 361] width 53 height 15
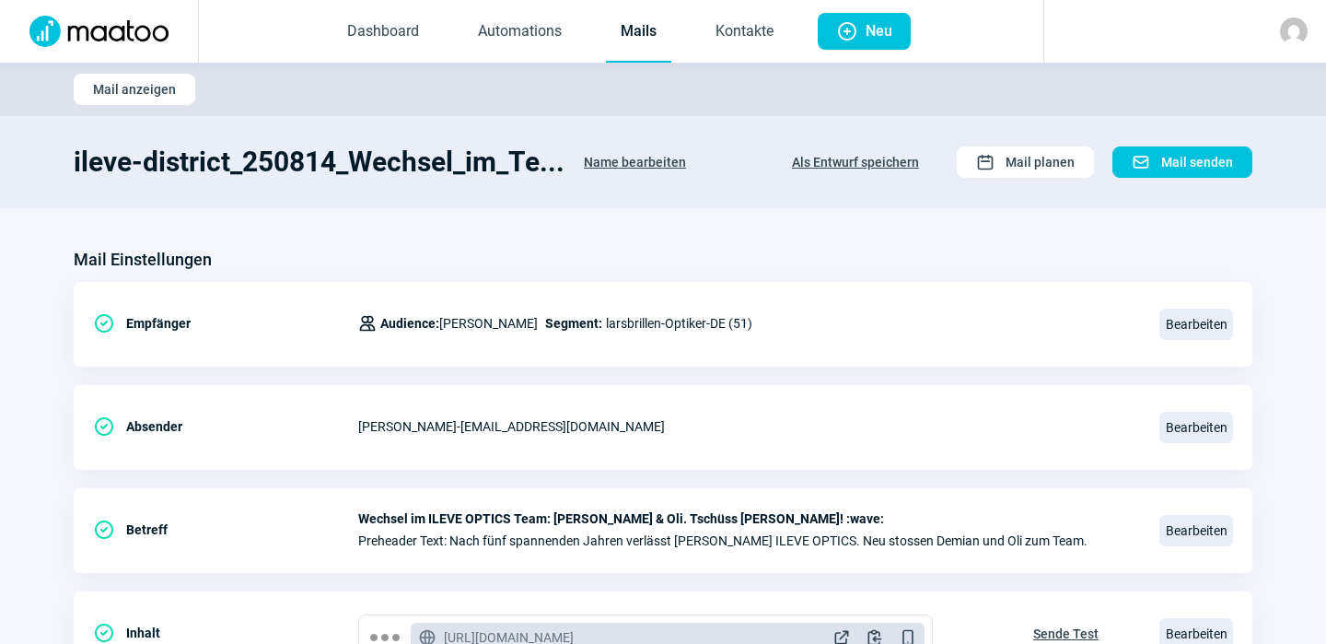
click at [645, 157] on span "Name bearbeiten" at bounding box center [635, 161] width 102 height 29
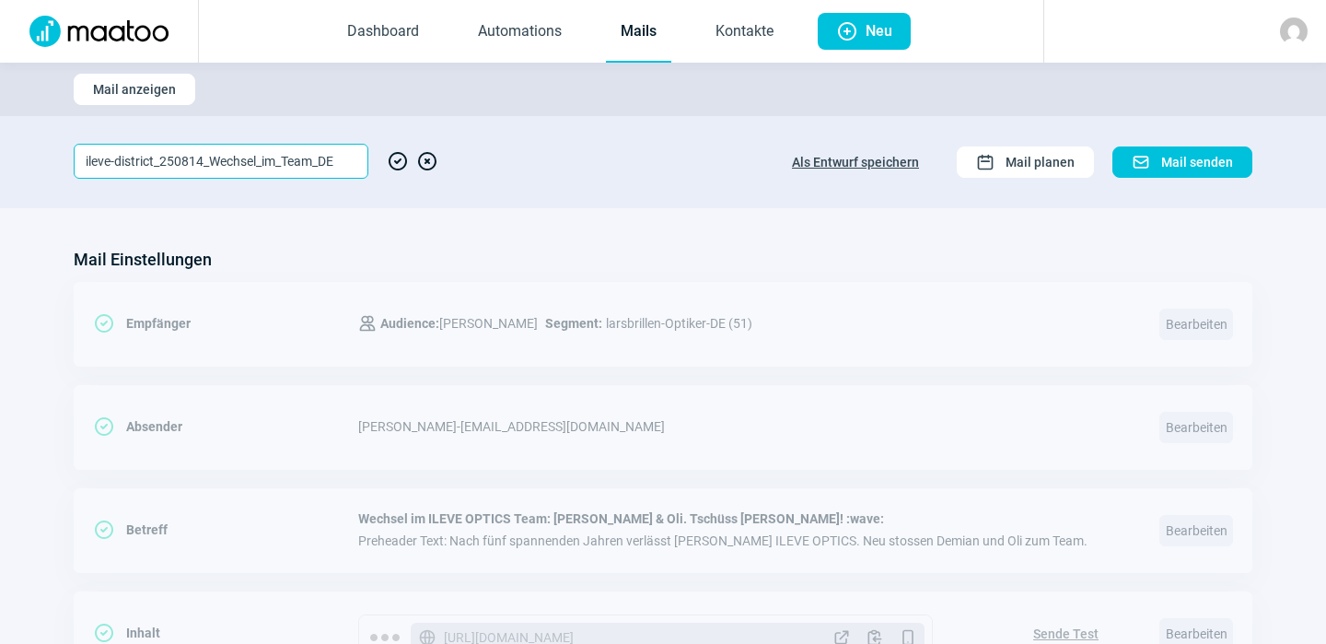
click at [349, 158] on input "ileve-district_250814_Wechsel_im_Team_DE" at bounding box center [221, 161] width 295 height 35
type input "ileve-district_250814_Wechsel_im_Team_FR"
click at [400, 155] on span "CheckCircle icon" at bounding box center [398, 161] width 22 height 35
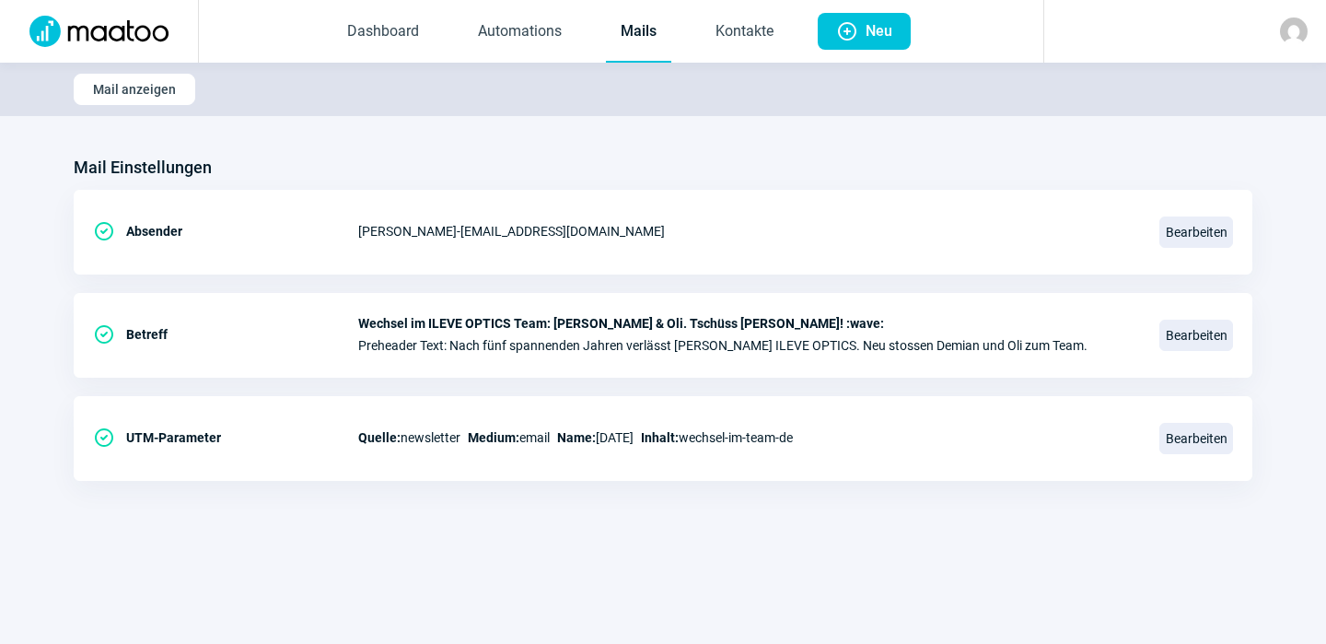
click at [646, 32] on link "Mails" at bounding box center [638, 32] width 65 height 61
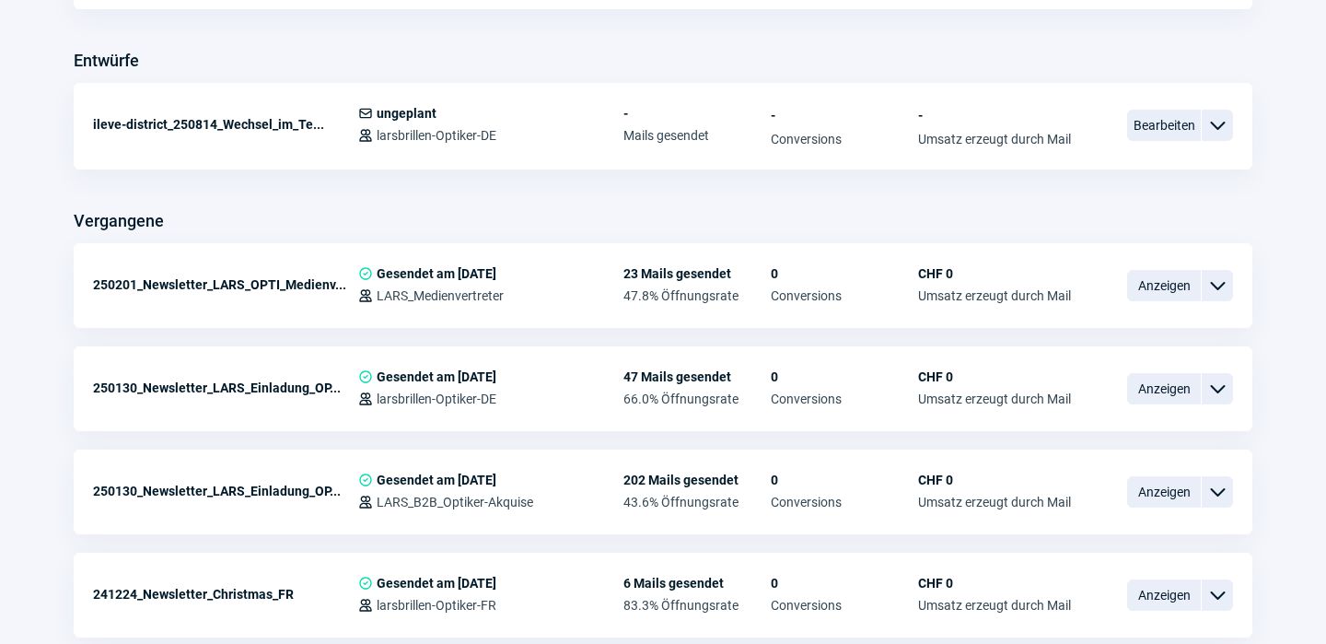
scroll to position [722, 0]
click at [1157, 122] on span "Bearbeiten" at bounding box center [1164, 124] width 74 height 31
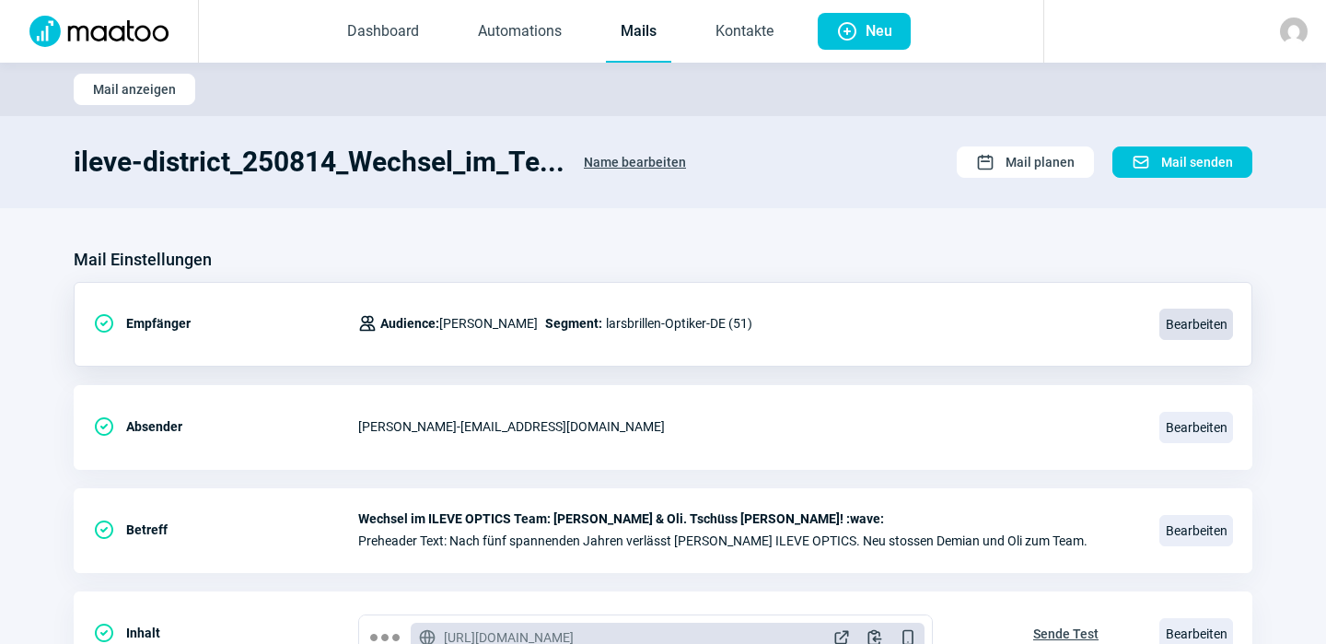
click at [1186, 318] on span "Bearbeiten" at bounding box center [1197, 324] width 74 height 31
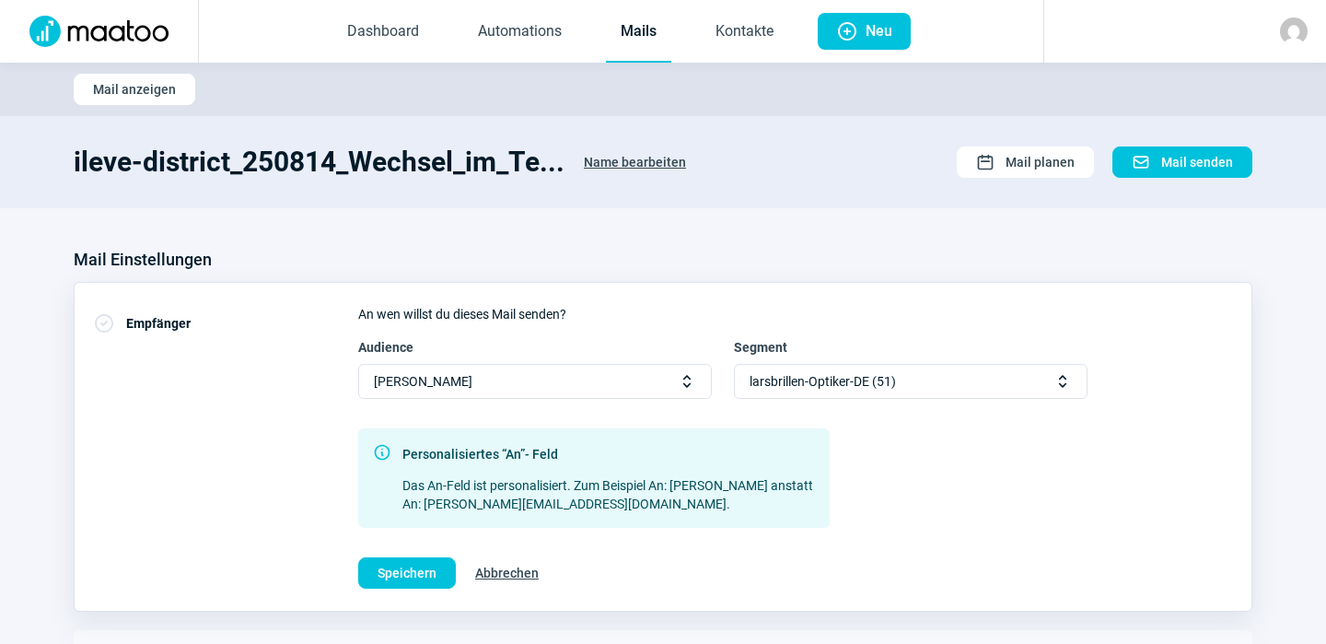
click at [1062, 379] on span "Selector icon" at bounding box center [1063, 381] width 18 height 18
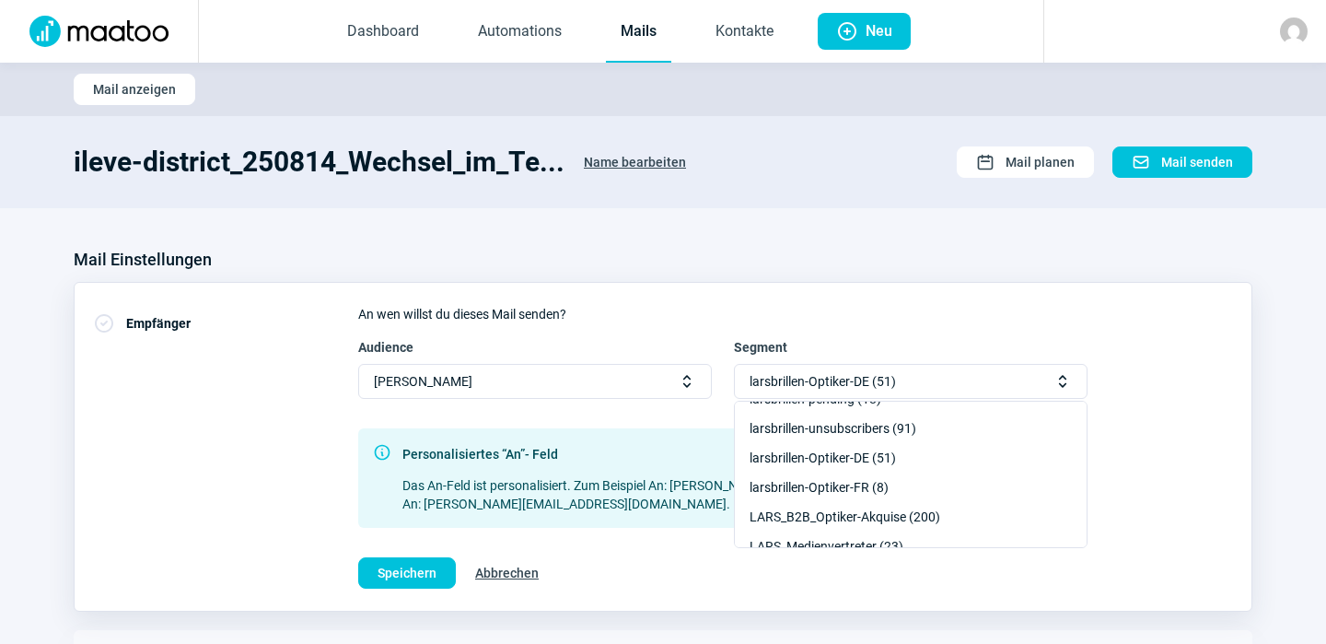
scroll to position [174, 0]
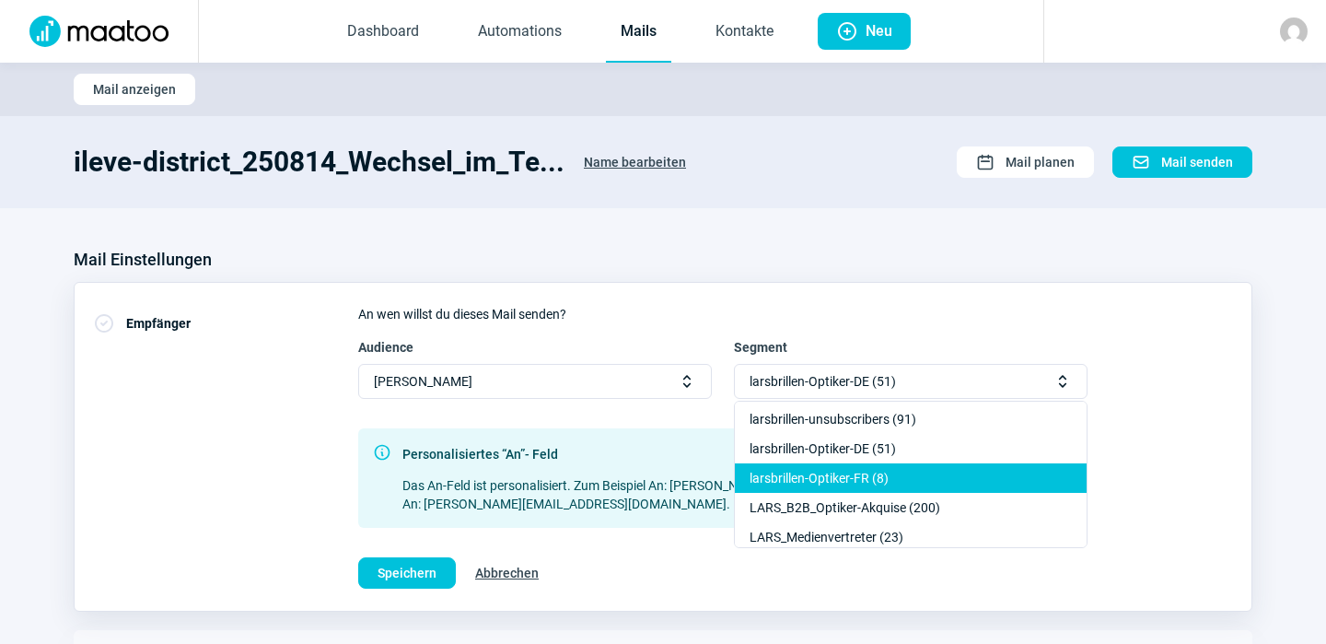
click at [879, 493] on div "larsbrillen-Optiker-FR (8)" at bounding box center [911, 507] width 352 height 29
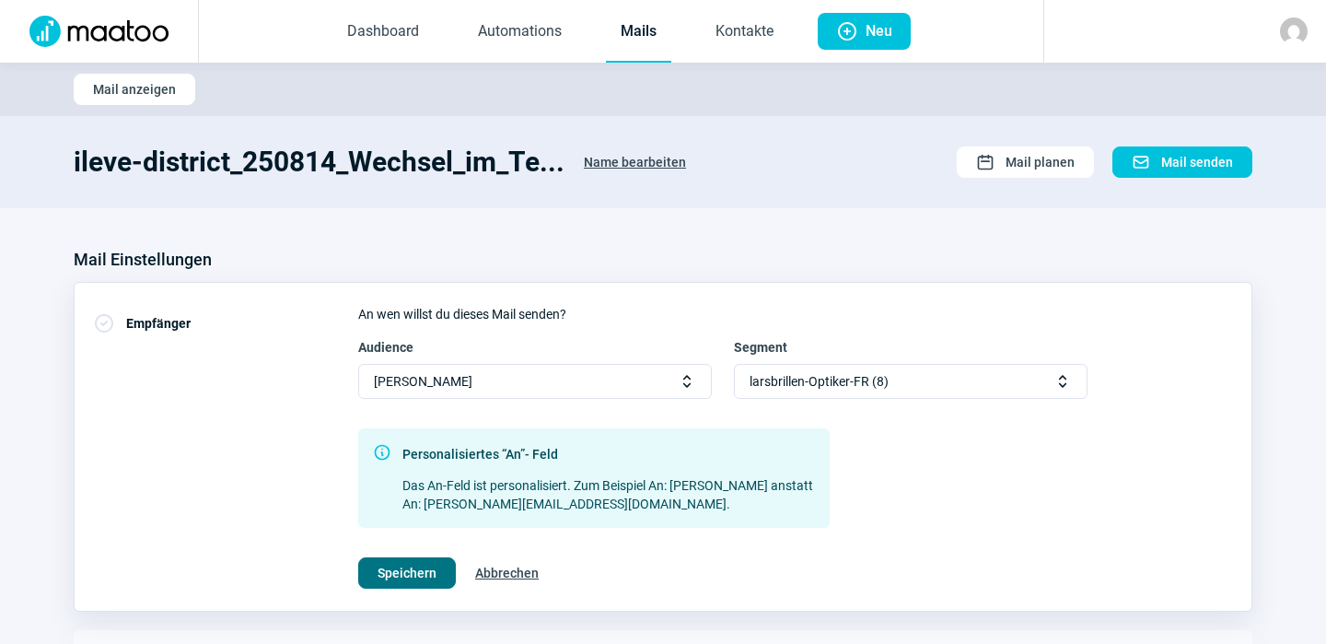
click at [419, 563] on span "Speichern" at bounding box center [407, 572] width 59 height 29
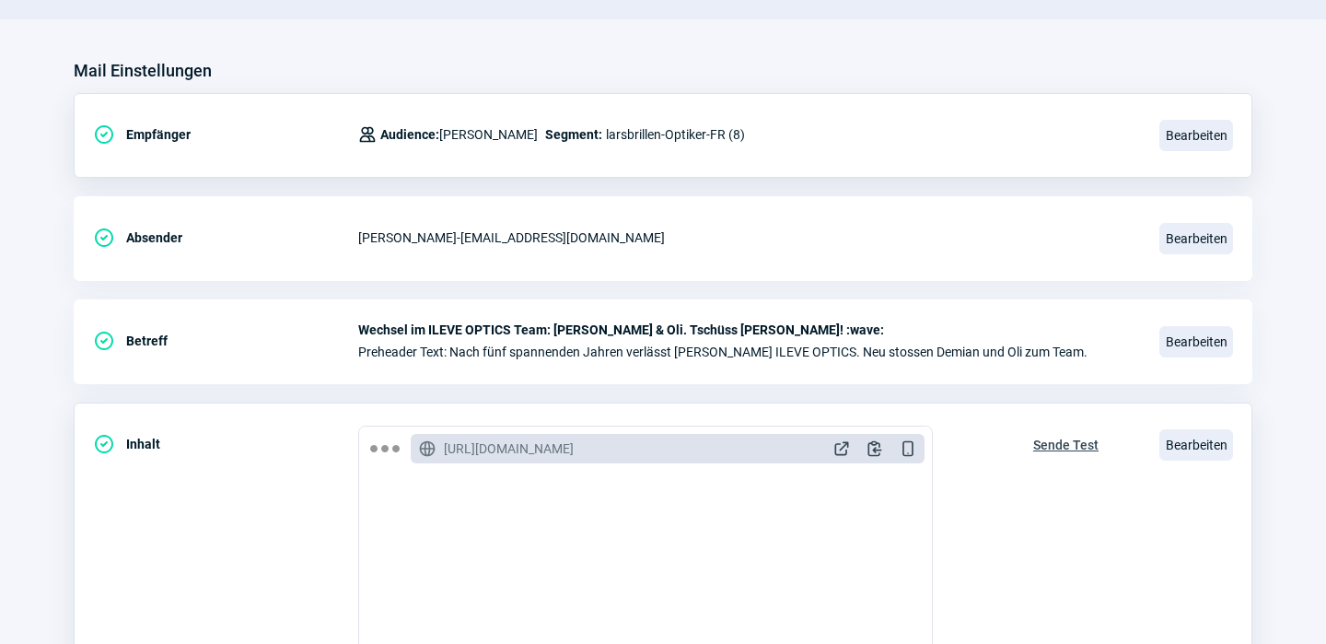
scroll to position [216, 0]
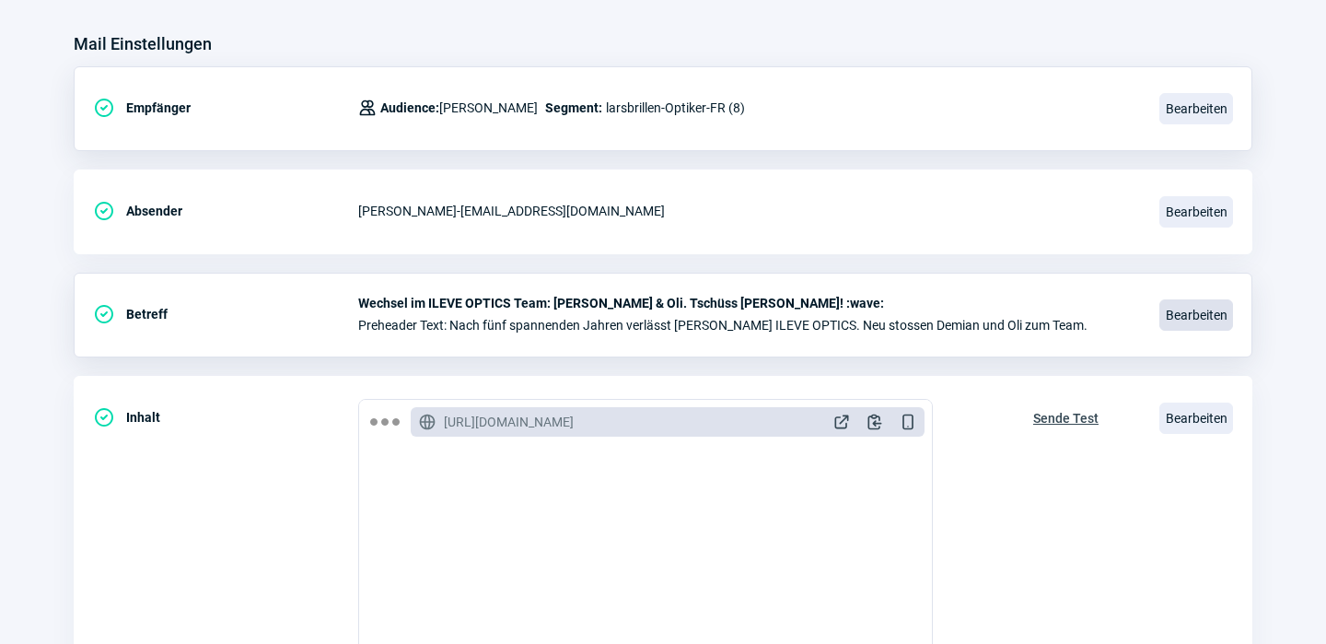
click at [1212, 316] on span "Bearbeiten" at bounding box center [1197, 314] width 74 height 31
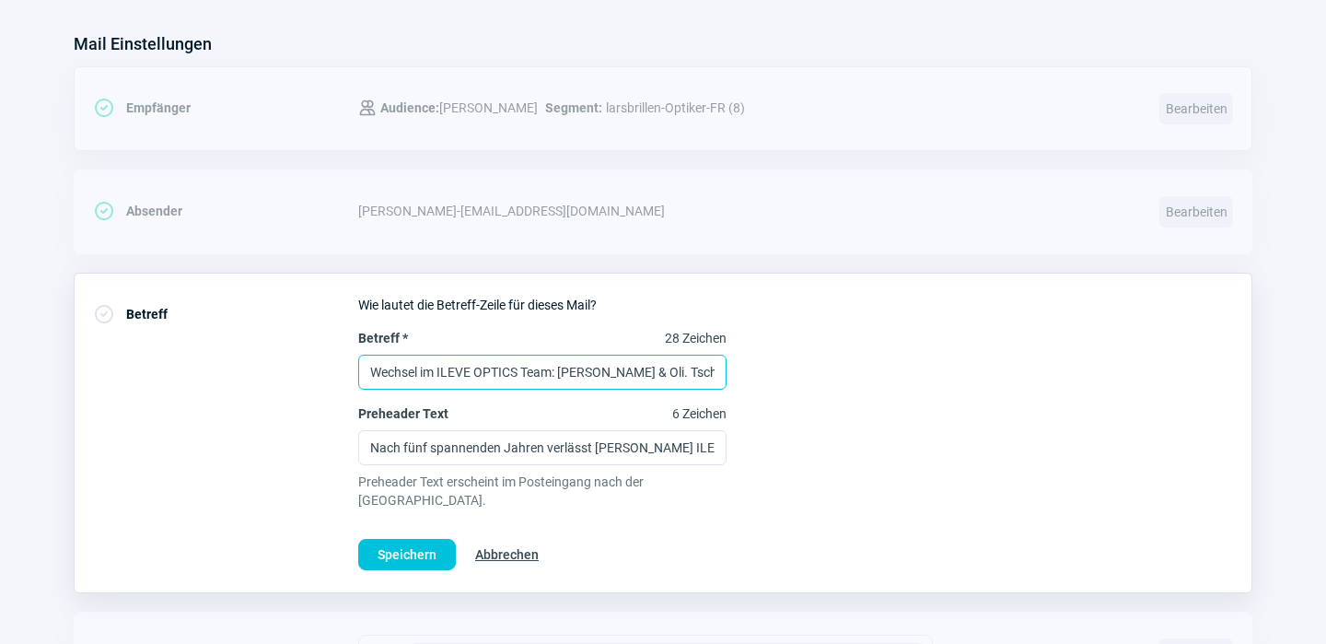
click at [651, 376] on input "Wechsel im ILEVE OPTICS Team: [PERSON_NAME] & Oli. Tschüss [PERSON_NAME]! :wave:" at bounding box center [542, 372] width 368 height 35
paste input "Changement dans l’équipe ILEVE OPTICS : Bonjour Demian & Oli. Au revoir [PERSON…"
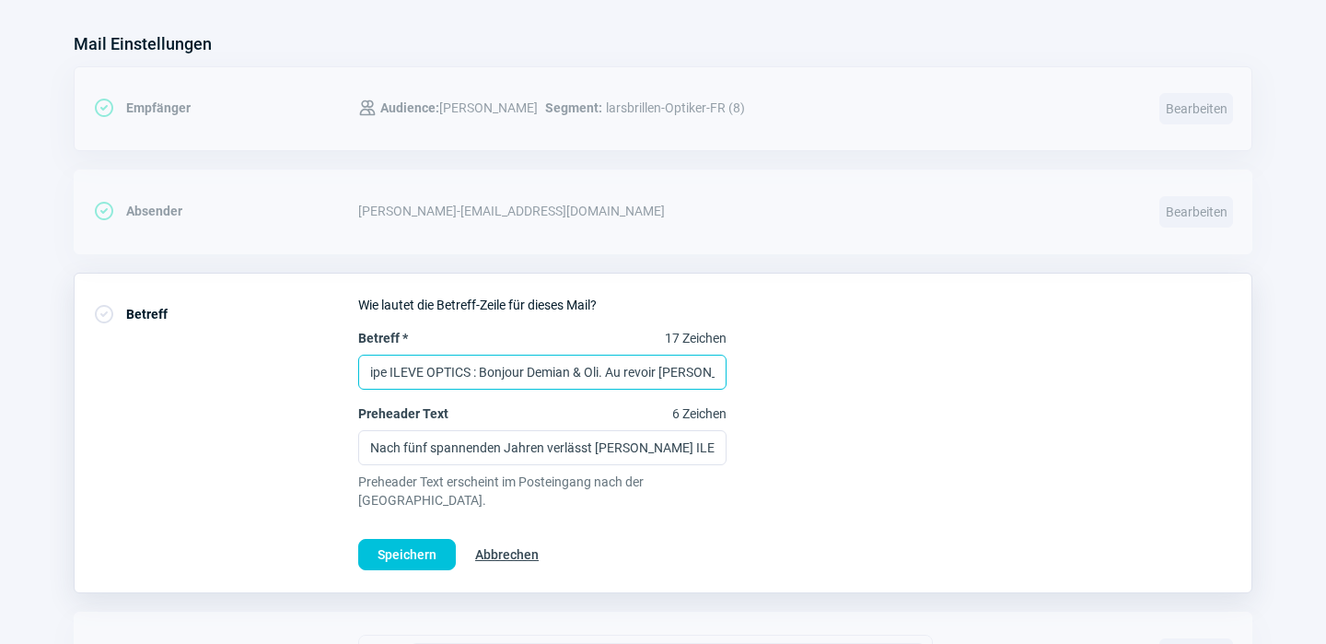
type input "Changement dans l’équipe ILEVE OPTICS : Bonjour Demian & Oli. Au revoir [PERSON…"
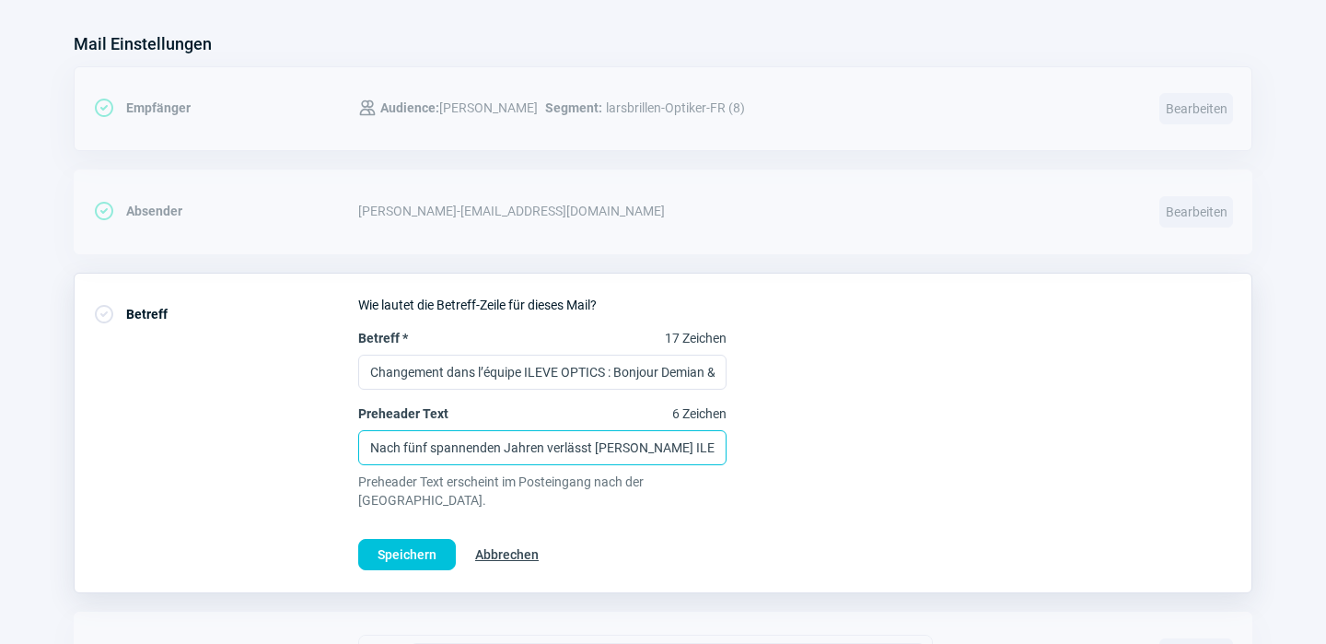
click at [654, 446] on input "Nach fünf spannenden Jahren verlässt [PERSON_NAME] ILEVE OPTICS. Neu stossen De…" at bounding box center [542, 447] width 368 height 35
paste input "Après cinq années passionnantes, [PERSON_NAME] quitte ILEVE OPTICS. [PERSON_NAM…"
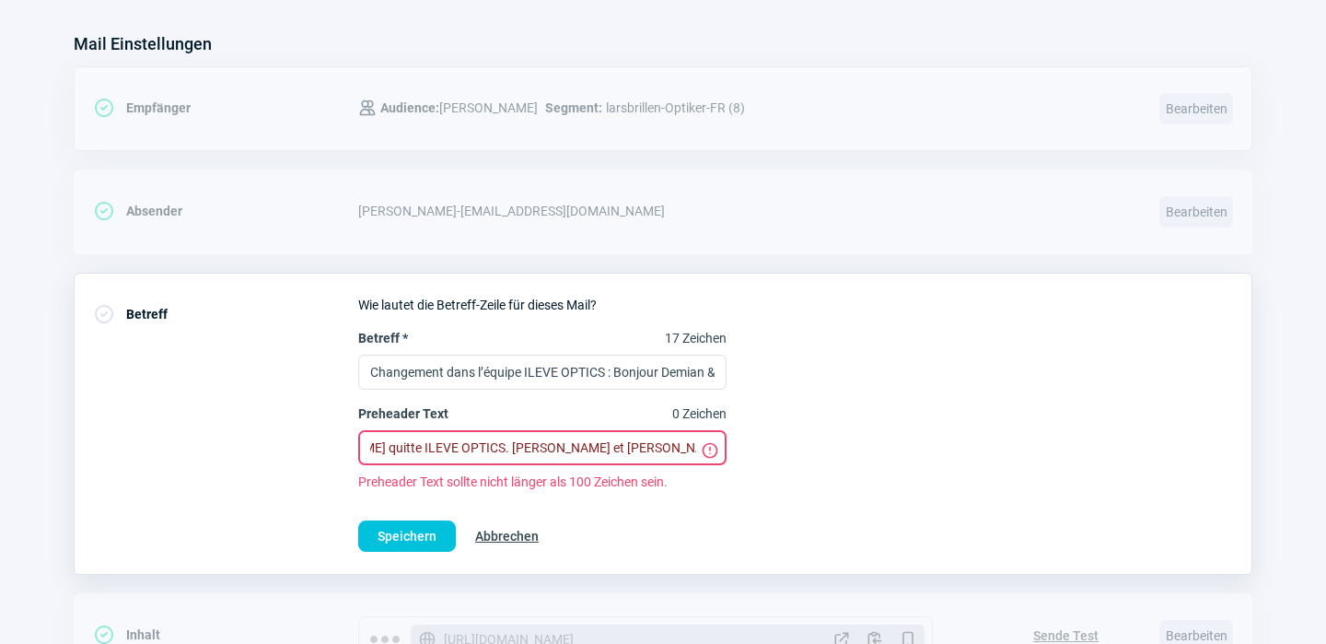
scroll to position [0, 276]
click at [650, 455] on input "Après cinq années passionnantes, [PERSON_NAME] quitte ILEVE OPTICS. [PERSON_NAM…" at bounding box center [542, 447] width 368 height 35
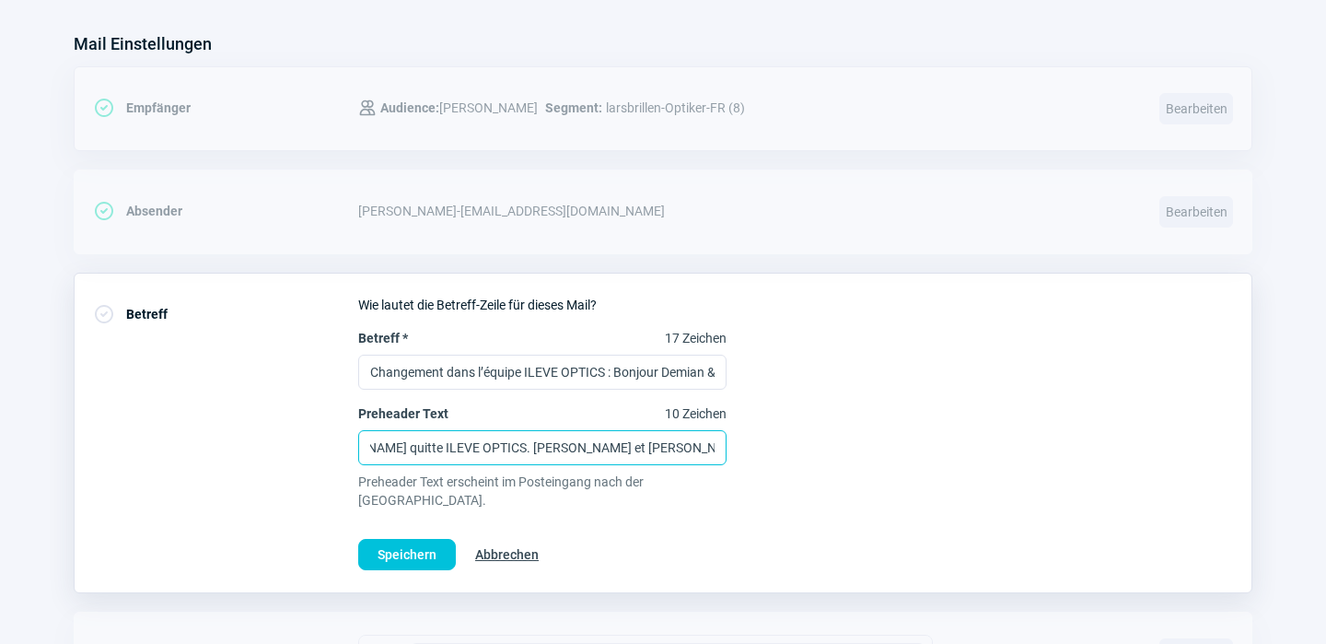
scroll to position [0, 174]
type input "Après cinq années, [PERSON_NAME] quitte ILEVE OPTICS. [PERSON_NAME] et [PERSON_…"
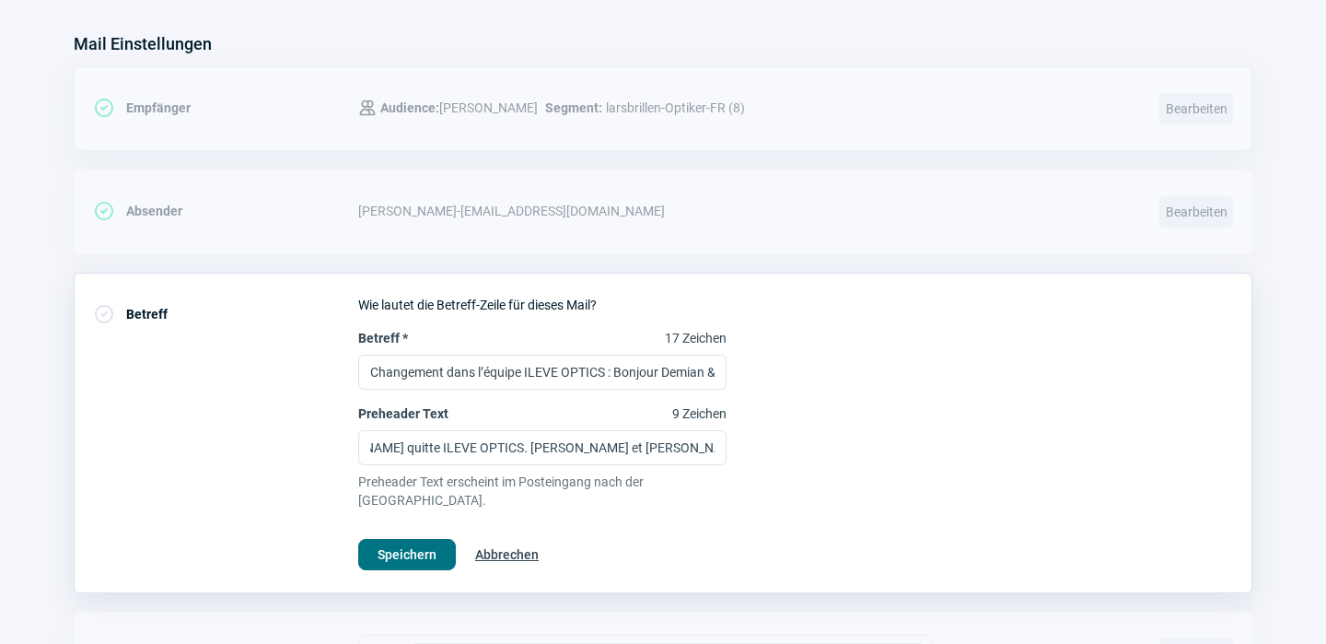
click at [423, 540] on span "Speichern" at bounding box center [407, 554] width 59 height 29
click at [415, 540] on span "Speichern" at bounding box center [407, 554] width 59 height 29
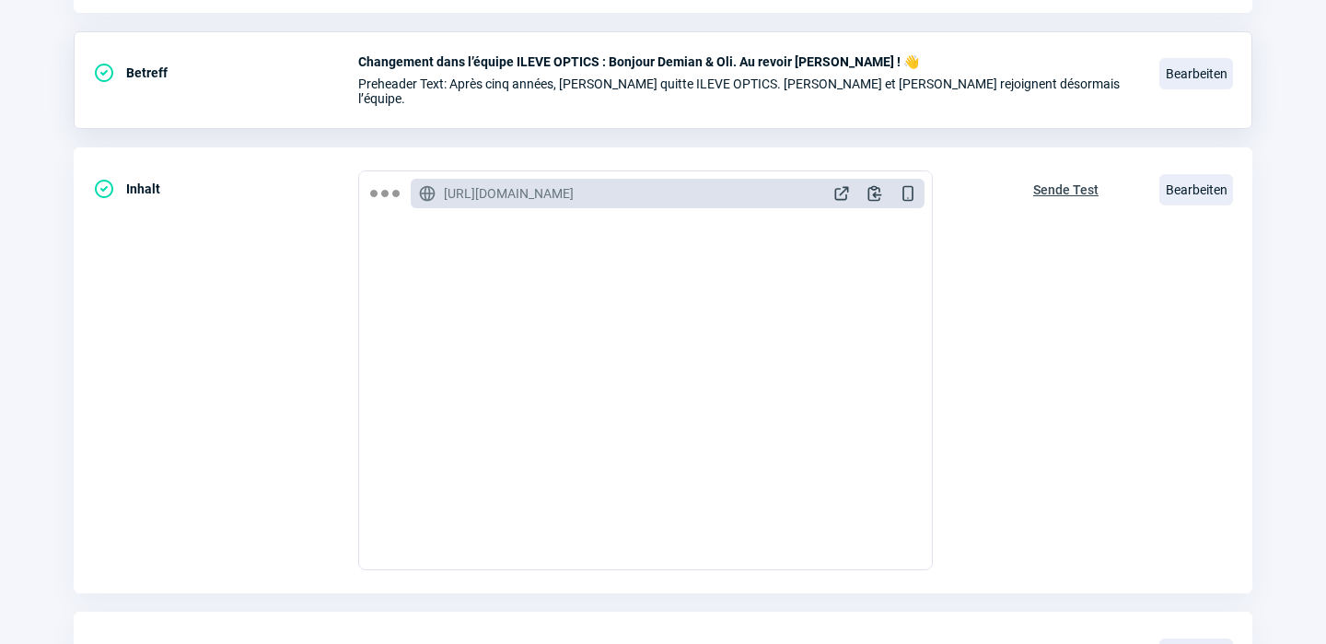
scroll to position [460, 0]
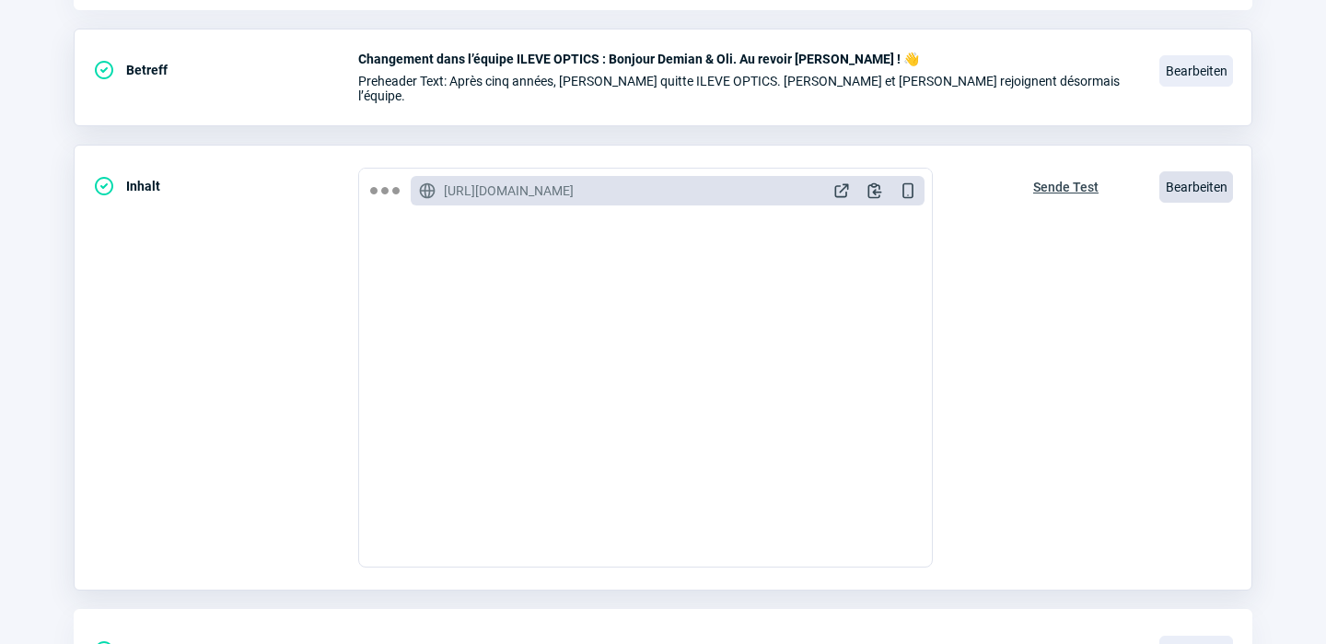
click at [1202, 171] on span "Bearbeiten" at bounding box center [1197, 186] width 74 height 31
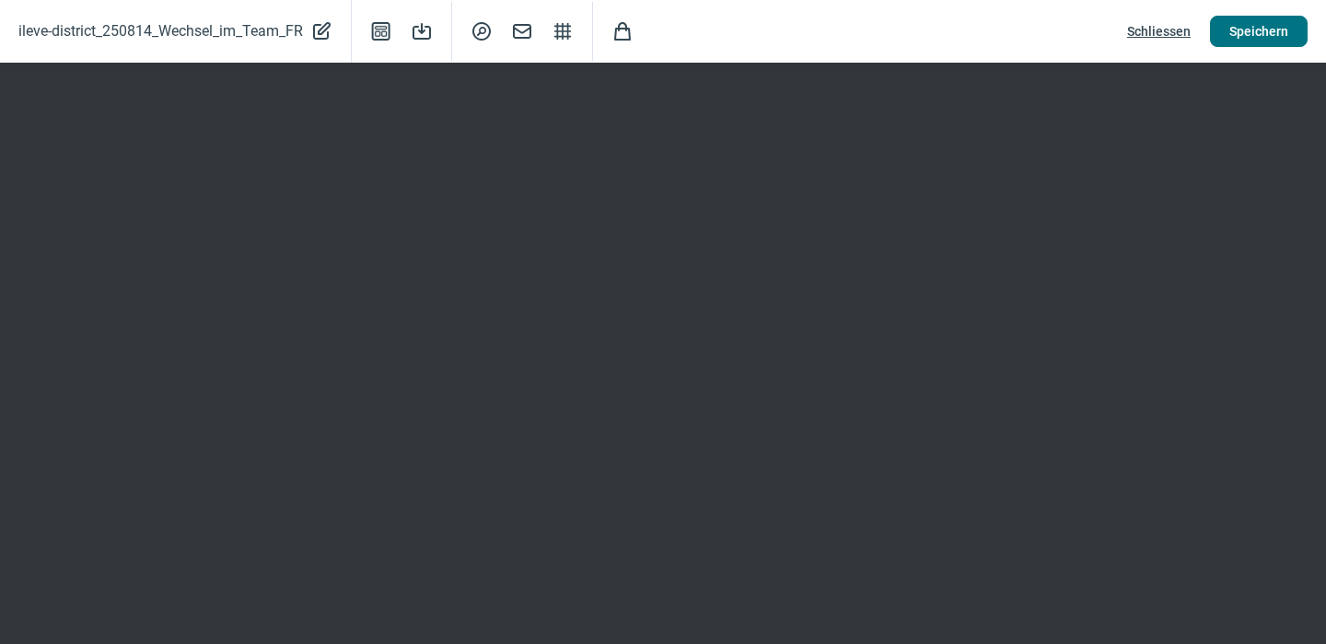
click at [1254, 32] on span "Speichern" at bounding box center [1259, 31] width 59 height 29
click at [1255, 29] on span "Speichern" at bounding box center [1259, 31] width 59 height 29
click at [1160, 27] on span "Schliessen" at bounding box center [1159, 31] width 64 height 29
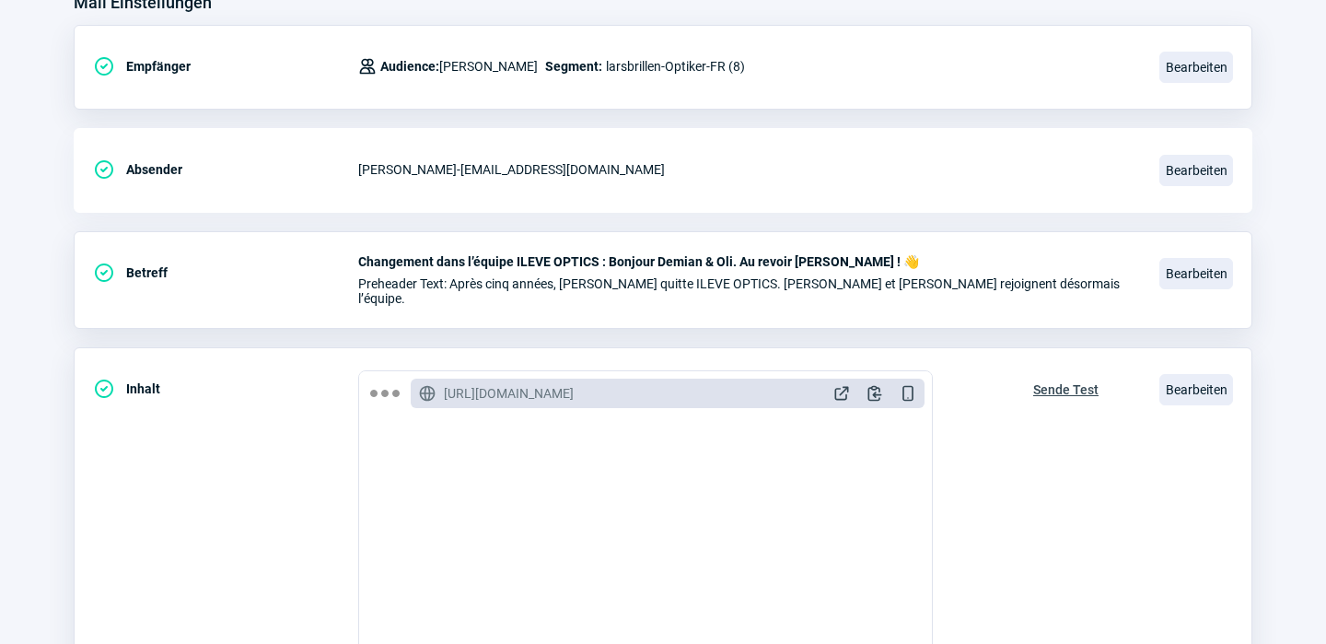
scroll to position [0, 0]
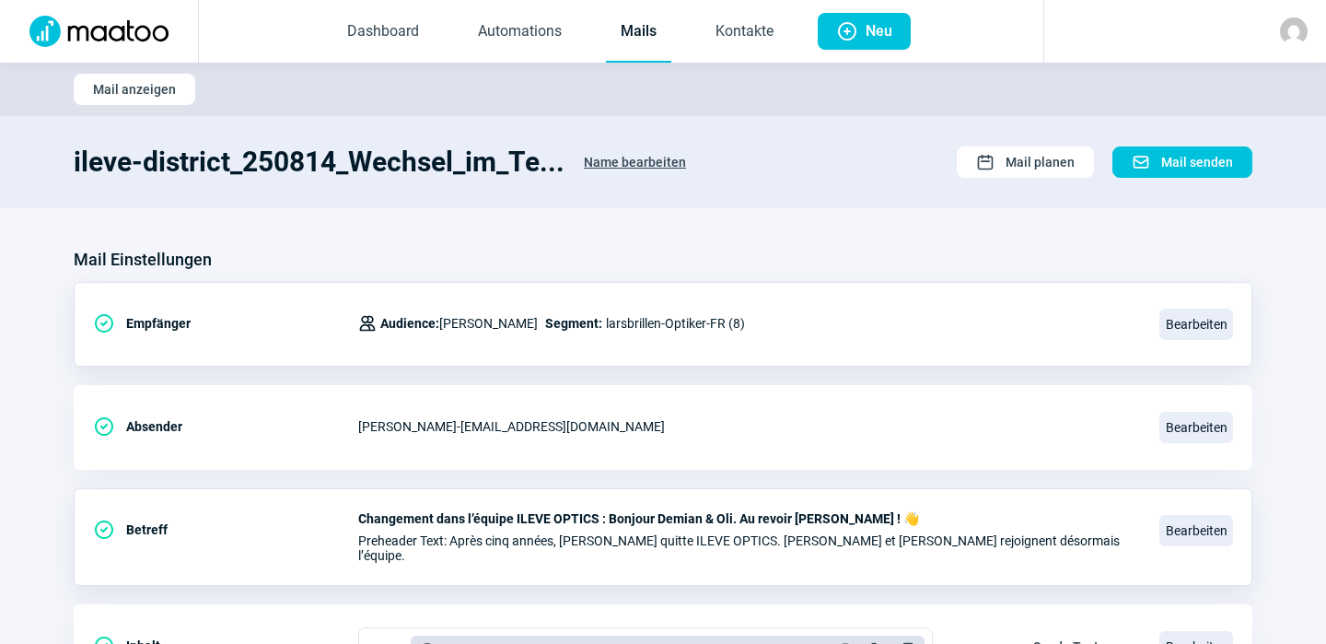
click at [643, 154] on span "Name bearbeiten" at bounding box center [635, 161] width 102 height 29
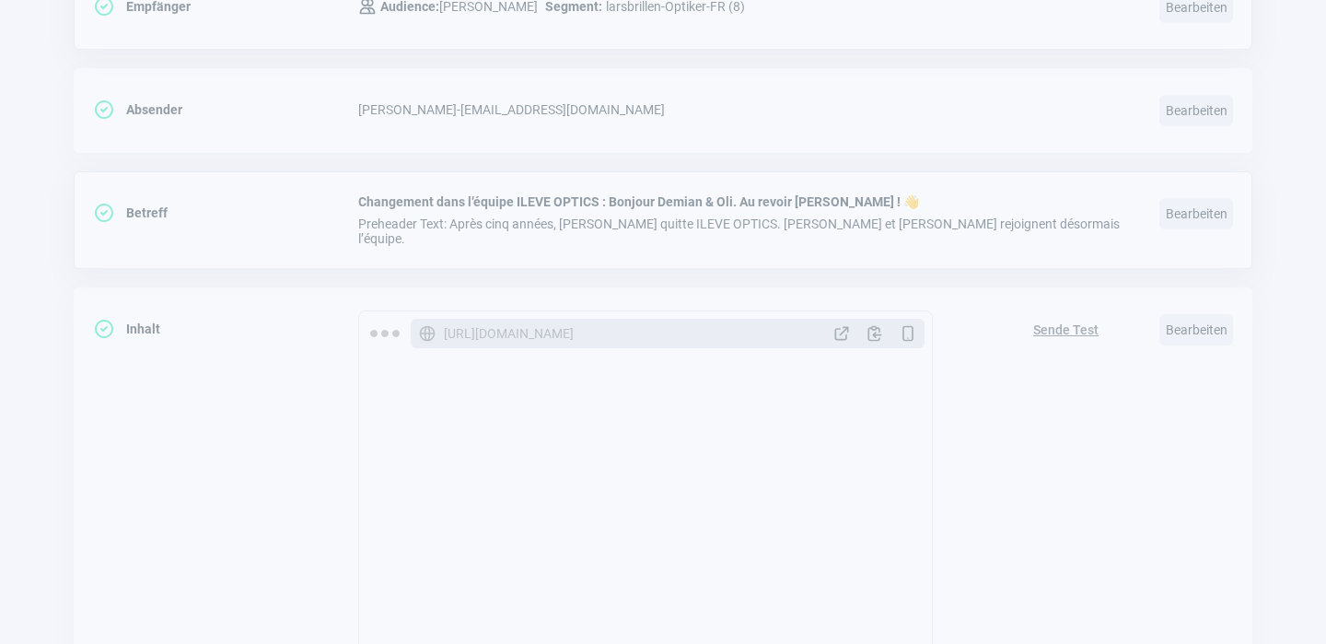
scroll to position [552, 0]
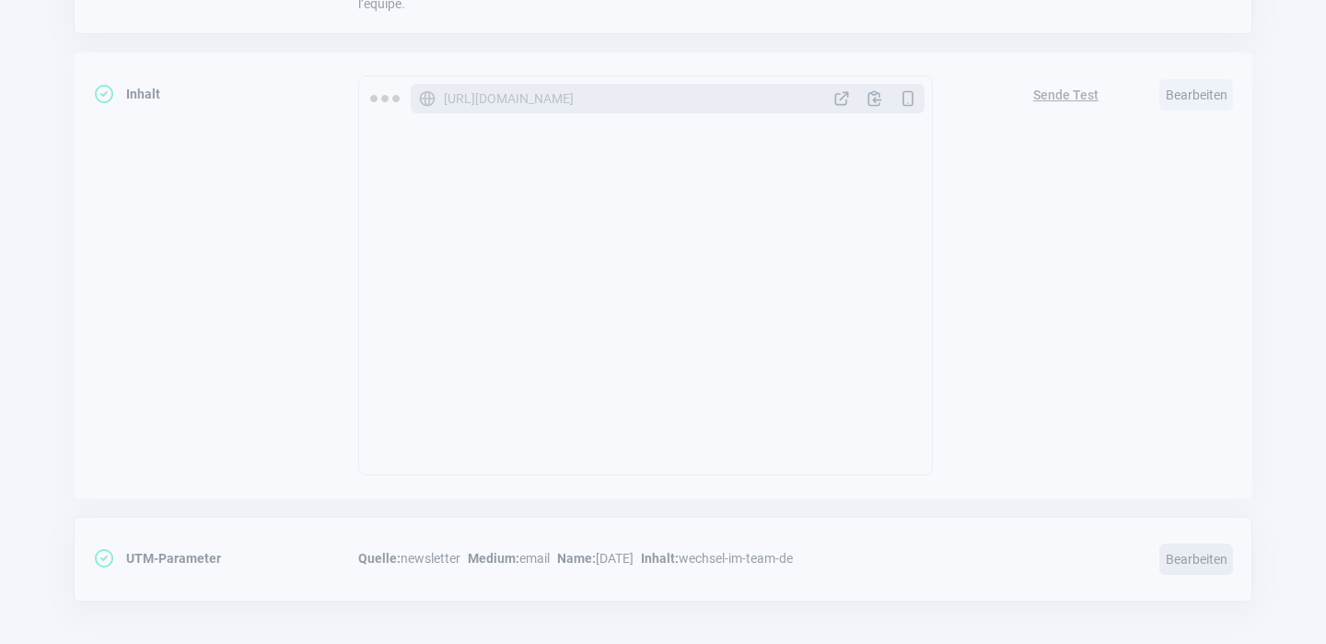
click at [1195, 543] on span "Bearbeiten" at bounding box center [1197, 558] width 74 height 31
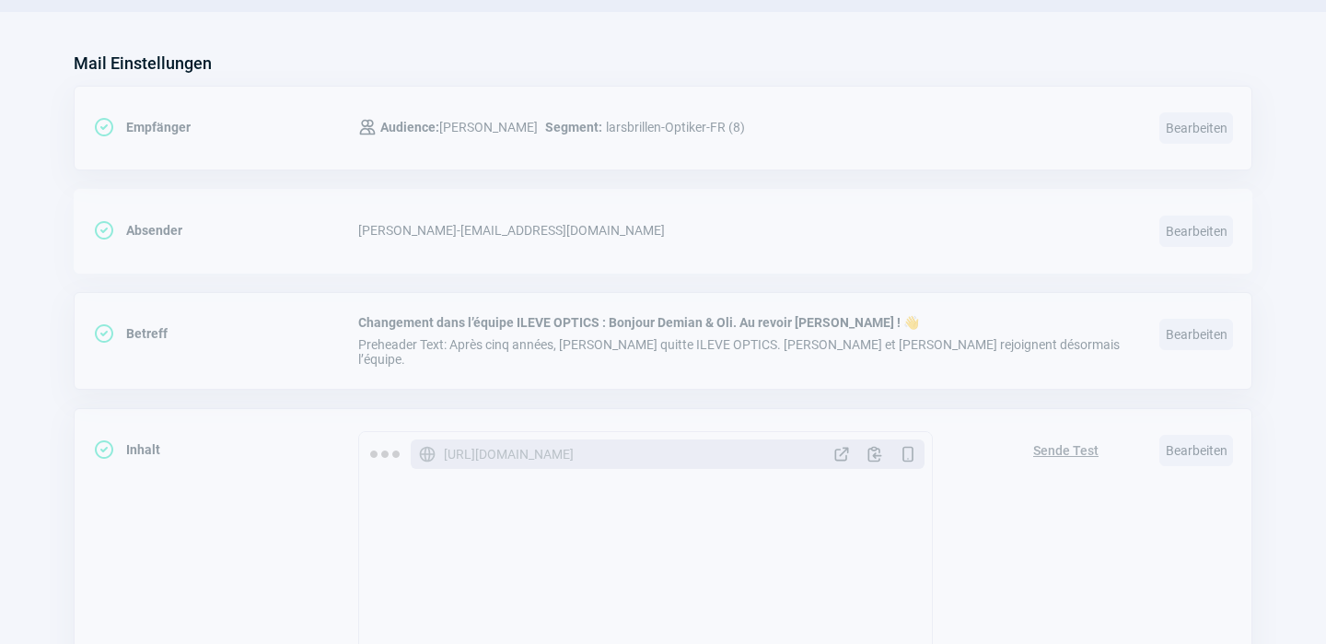
scroll to position [0, 0]
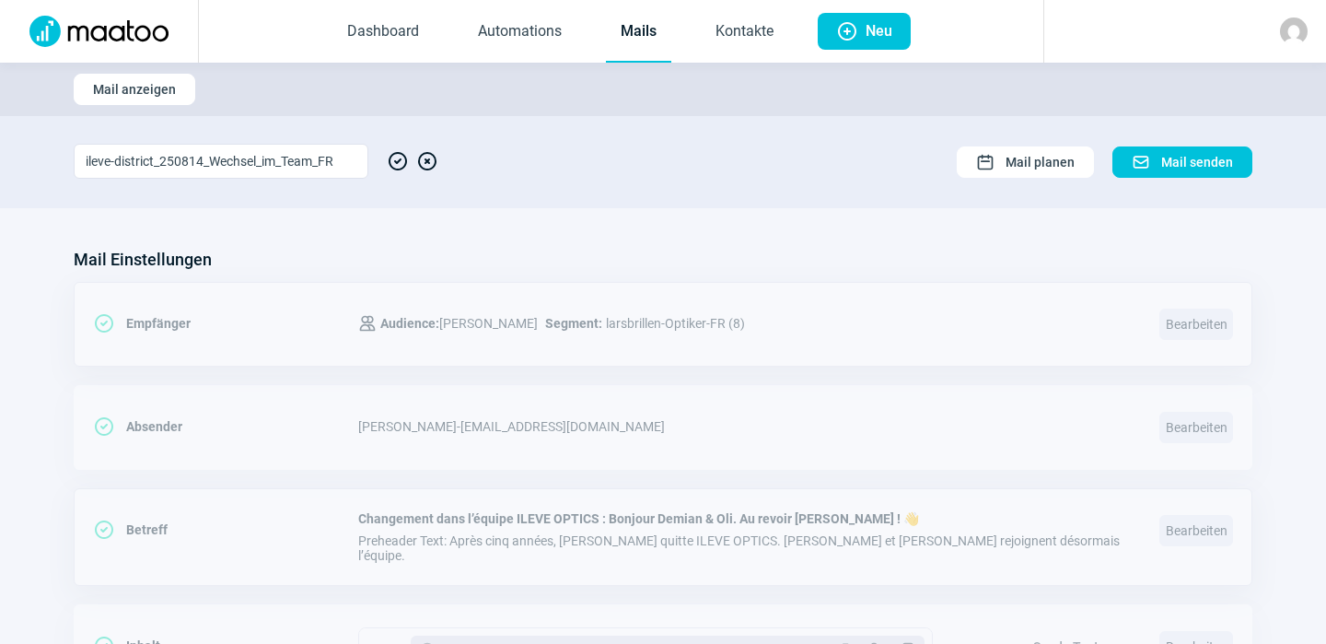
click at [402, 157] on span "CheckCircle icon" at bounding box center [398, 161] width 22 height 35
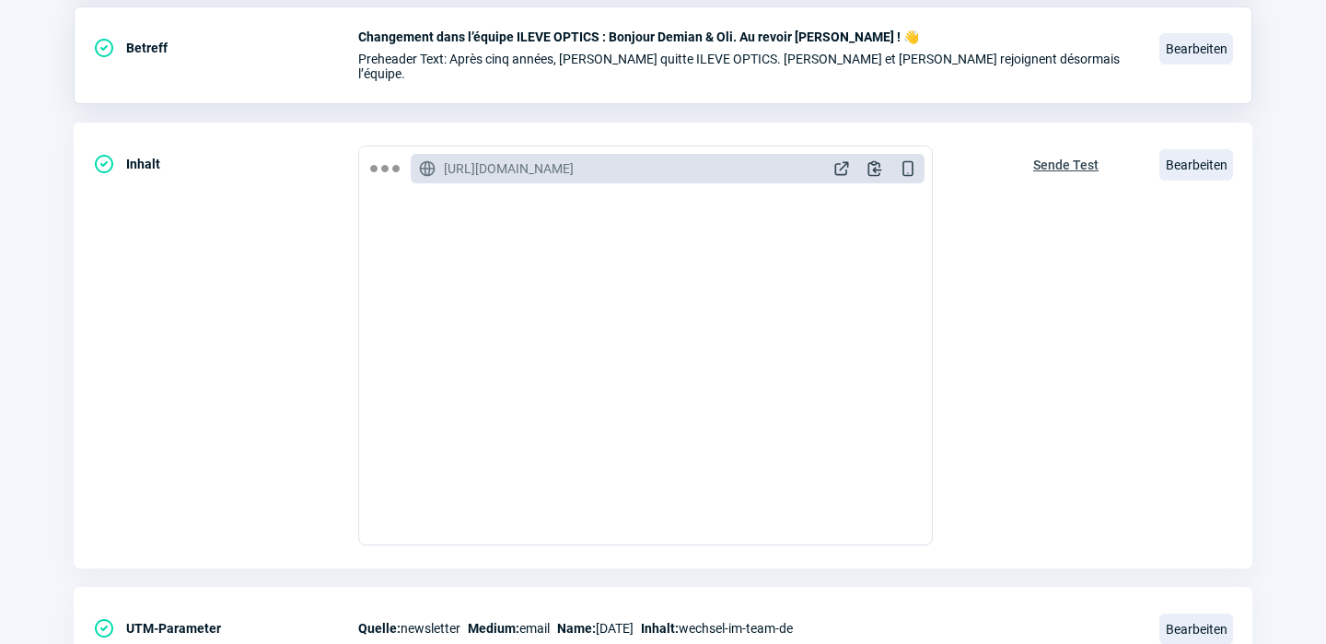
scroll to position [552, 0]
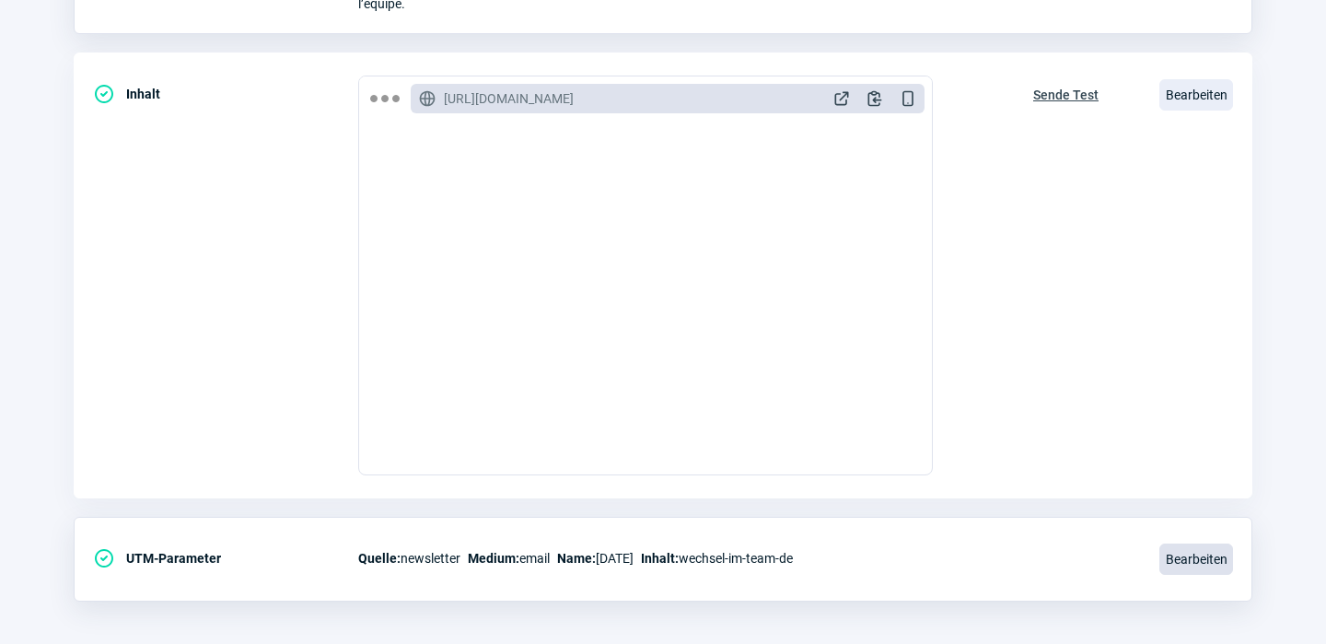
click at [1191, 550] on span "Bearbeiten" at bounding box center [1197, 558] width 74 height 31
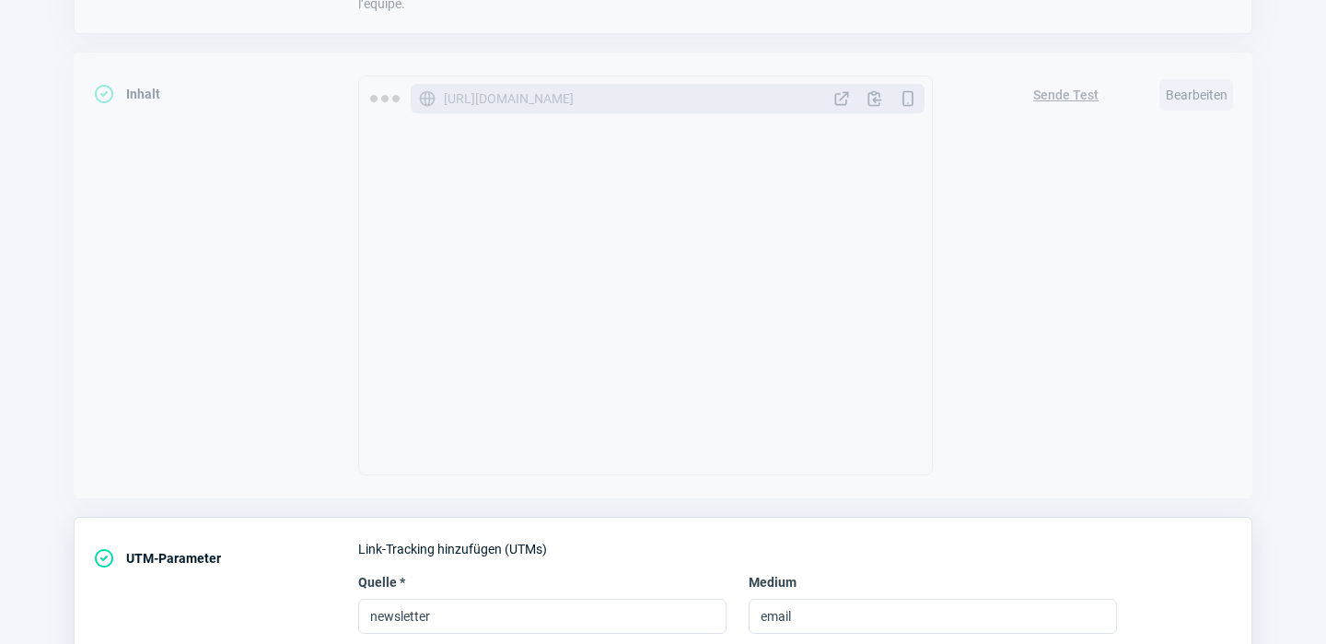
scroll to position [743, 0]
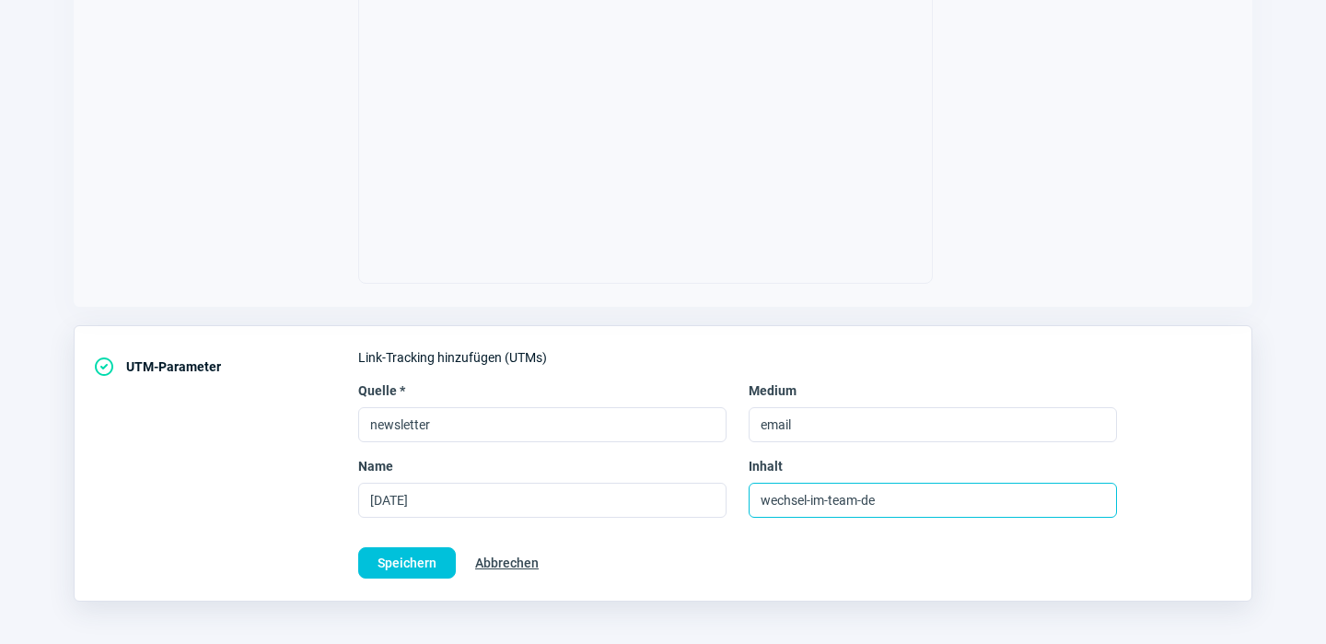
click at [903, 483] on input "wechsel-im-team-de" at bounding box center [933, 500] width 368 height 35
type input "wechsel-im-team-fr"
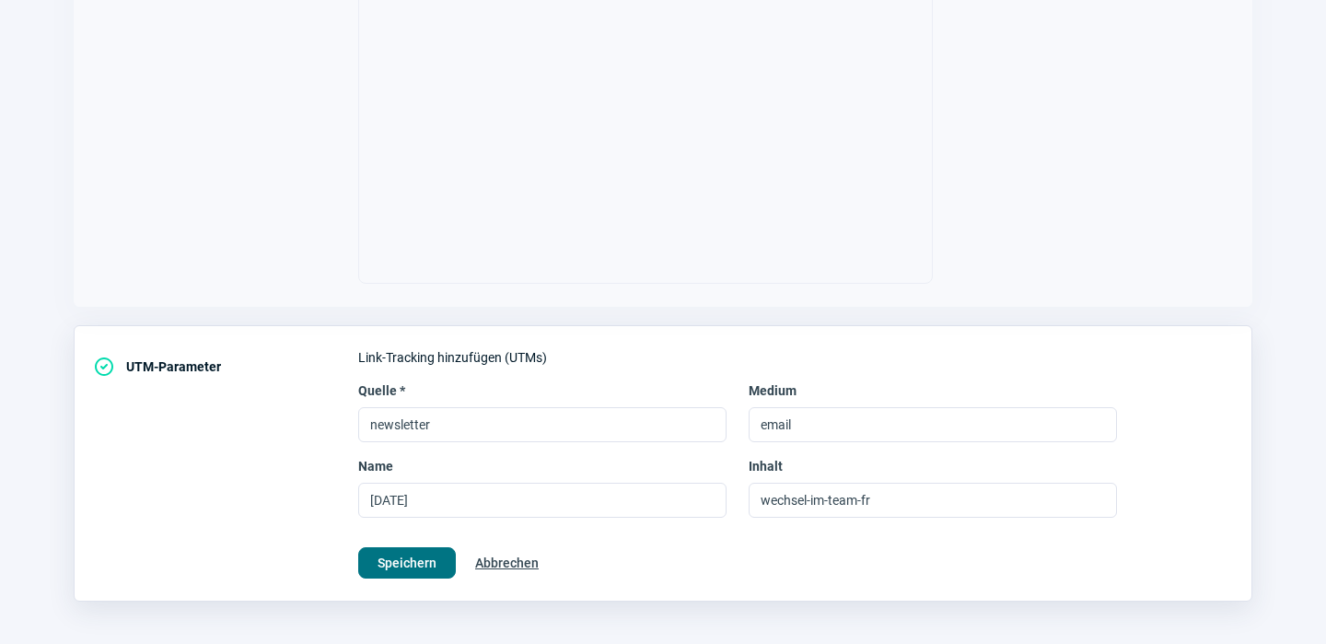
click at [414, 552] on span "Speichern" at bounding box center [407, 562] width 59 height 29
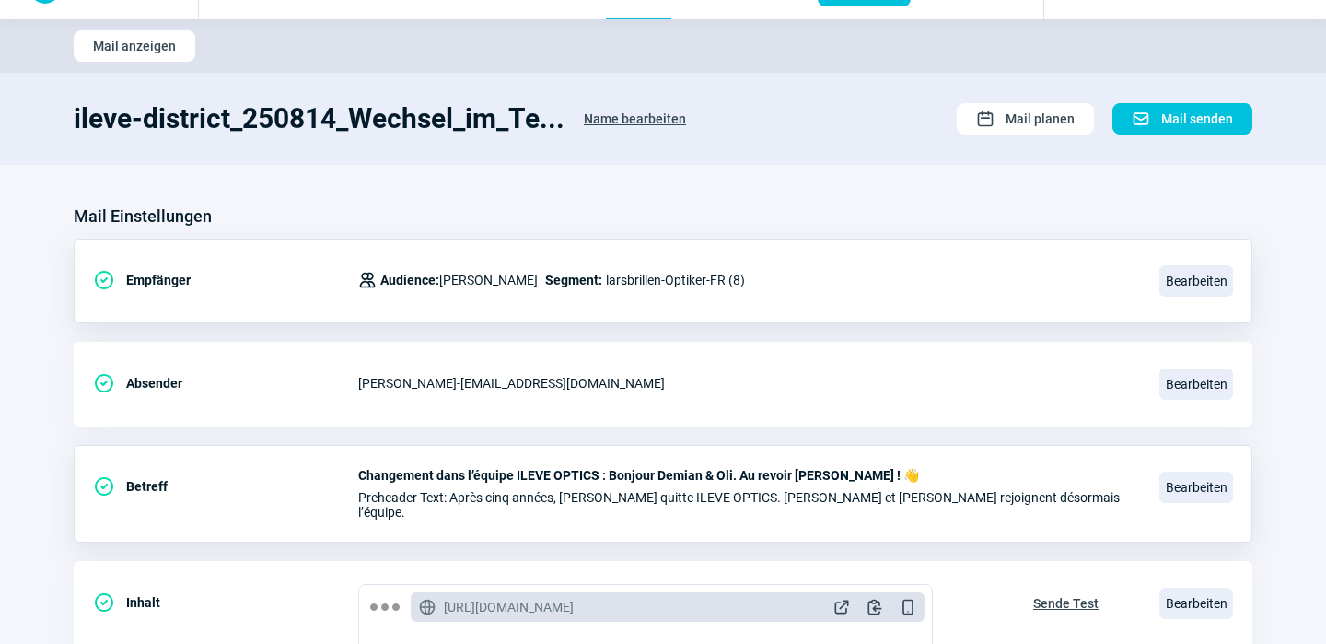
scroll to position [0, 0]
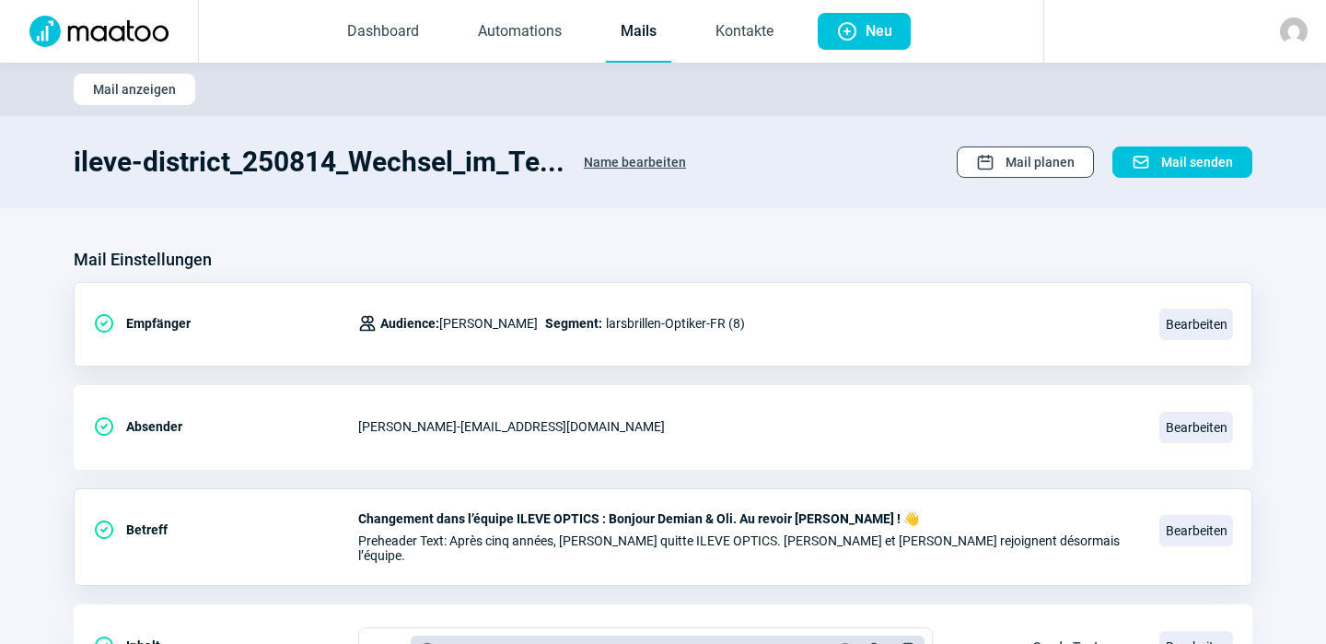
click at [1032, 159] on span "Mail planen" at bounding box center [1040, 161] width 69 height 29
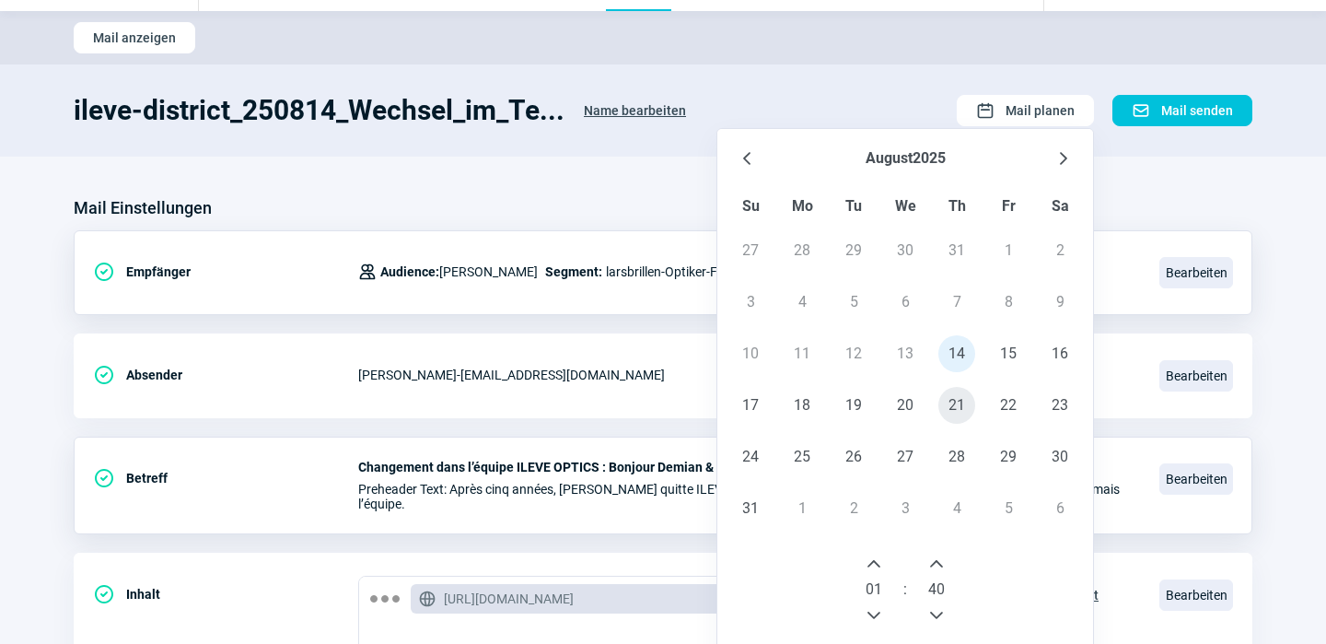
scroll to position [100, 0]
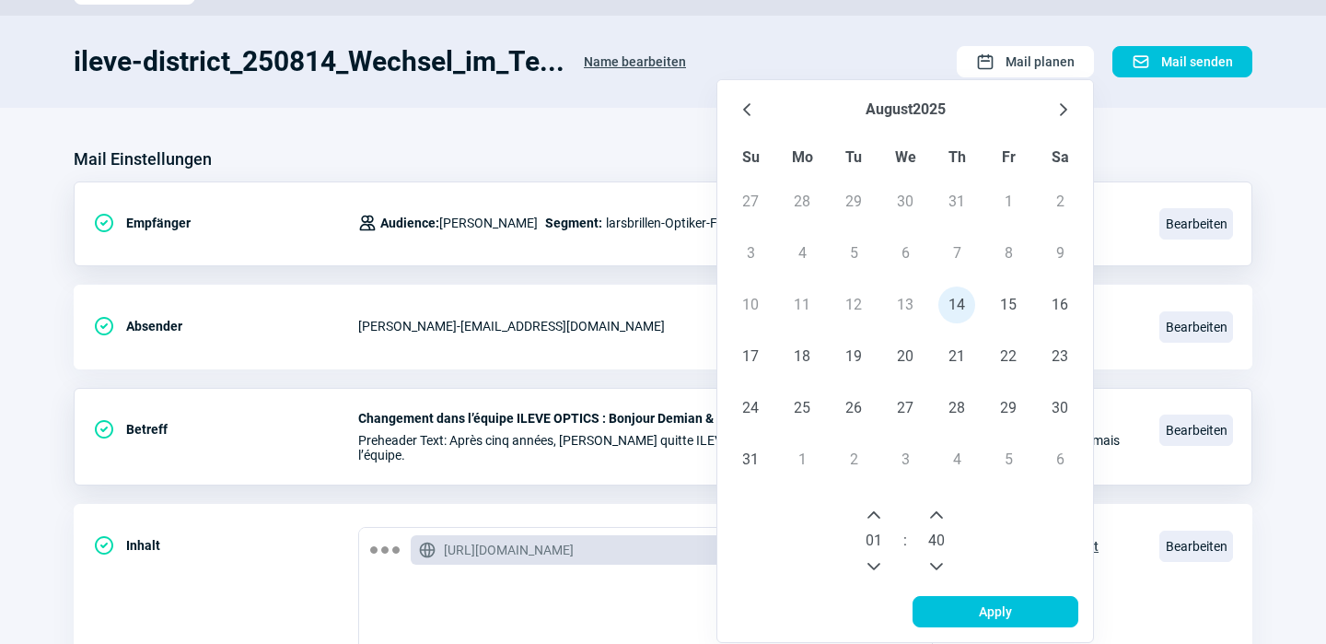
click at [873, 515] on icon "Next Hour" at bounding box center [874, 514] width 15 height 15
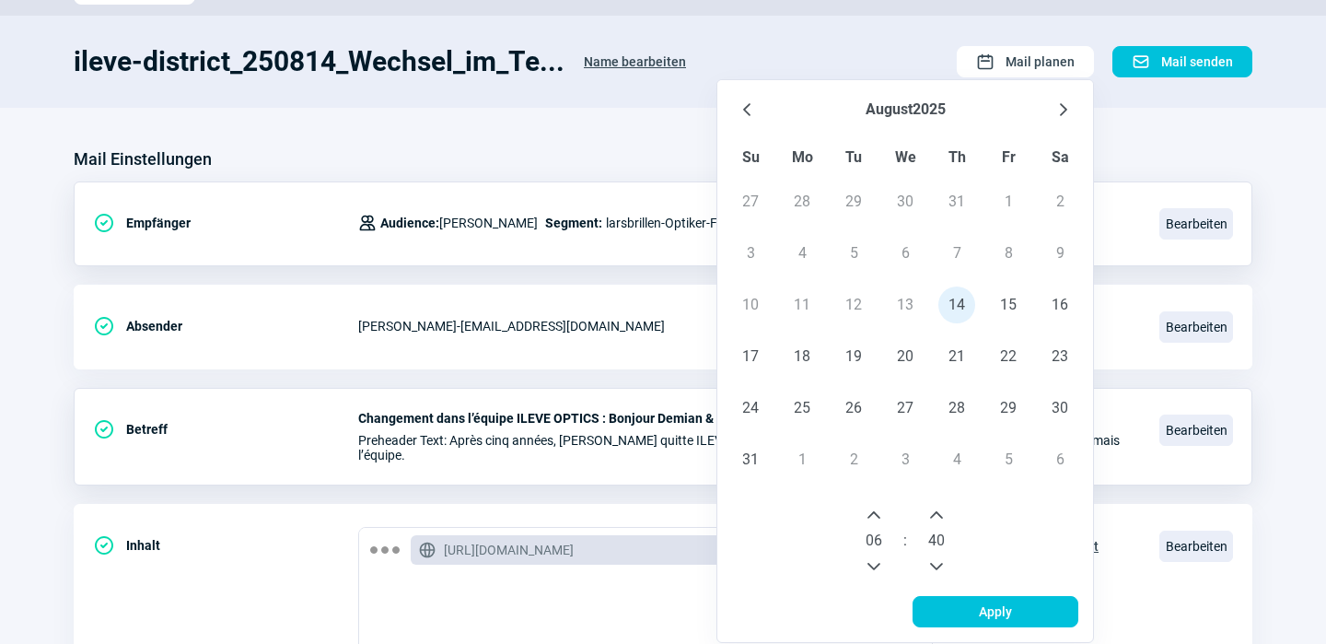
click at [873, 515] on icon "Next Hour" at bounding box center [874, 514] width 15 height 15
click at [938, 559] on icon "Previous Minute" at bounding box center [936, 566] width 15 height 15
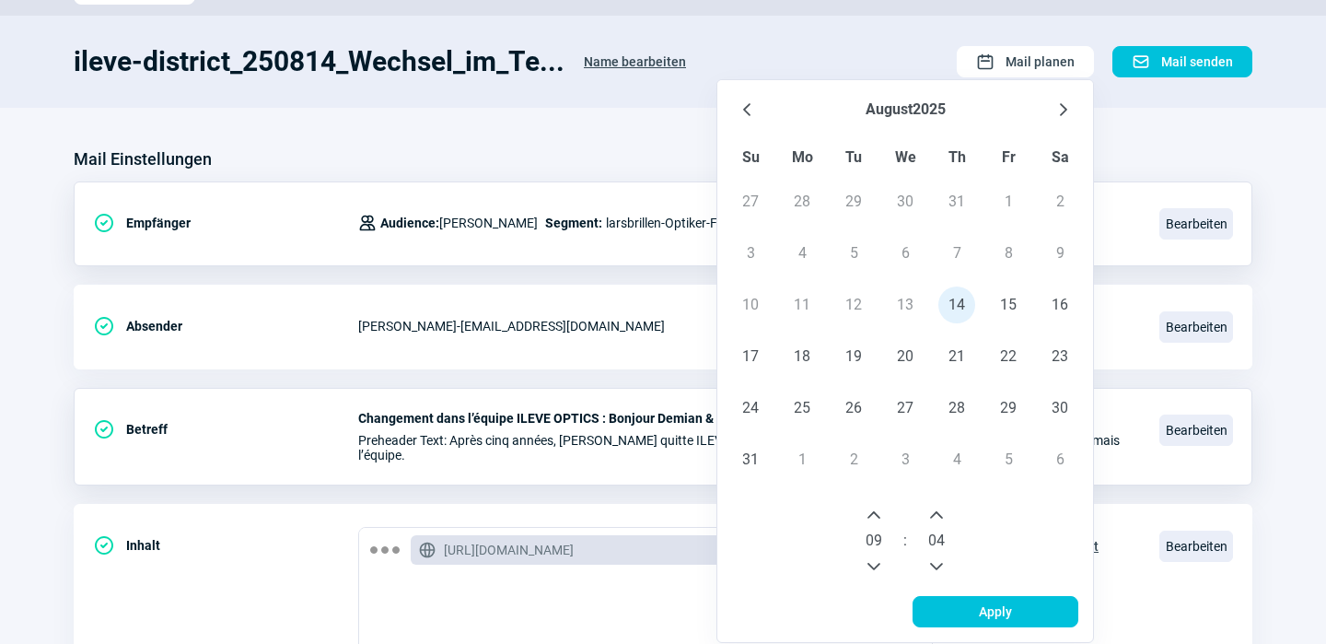
click at [938, 559] on icon "Previous Minute" at bounding box center [936, 566] width 15 height 15
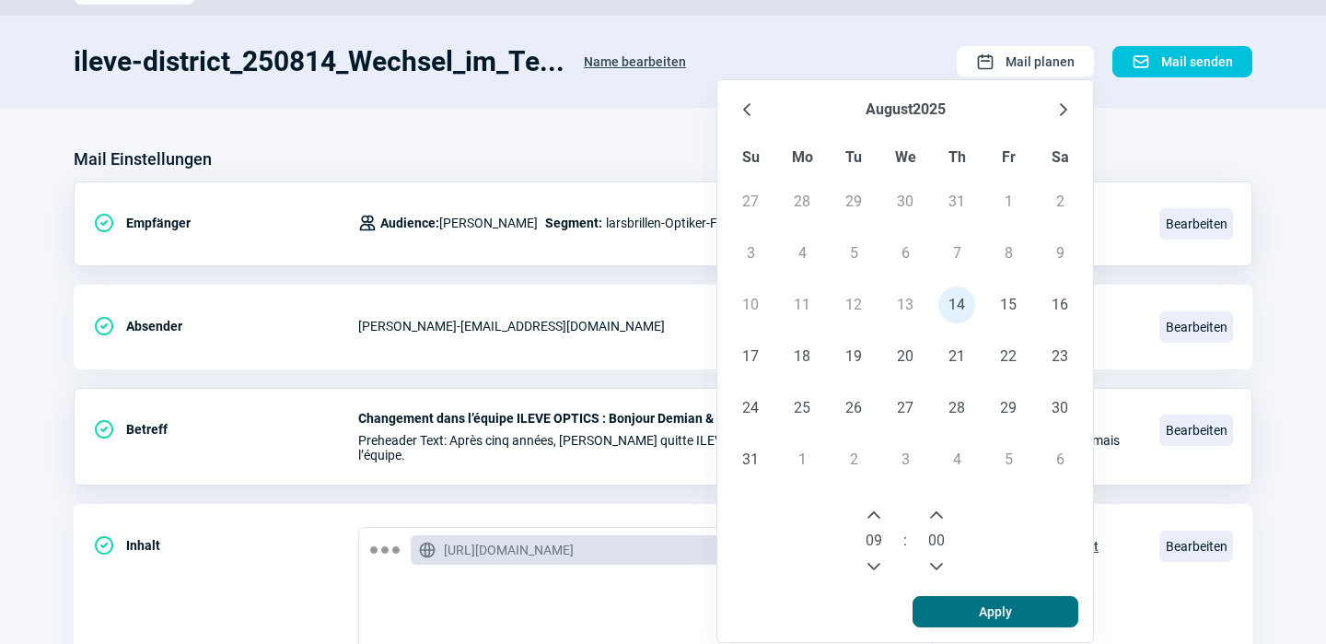
click at [1016, 612] on span "Apply" at bounding box center [995, 611] width 127 height 29
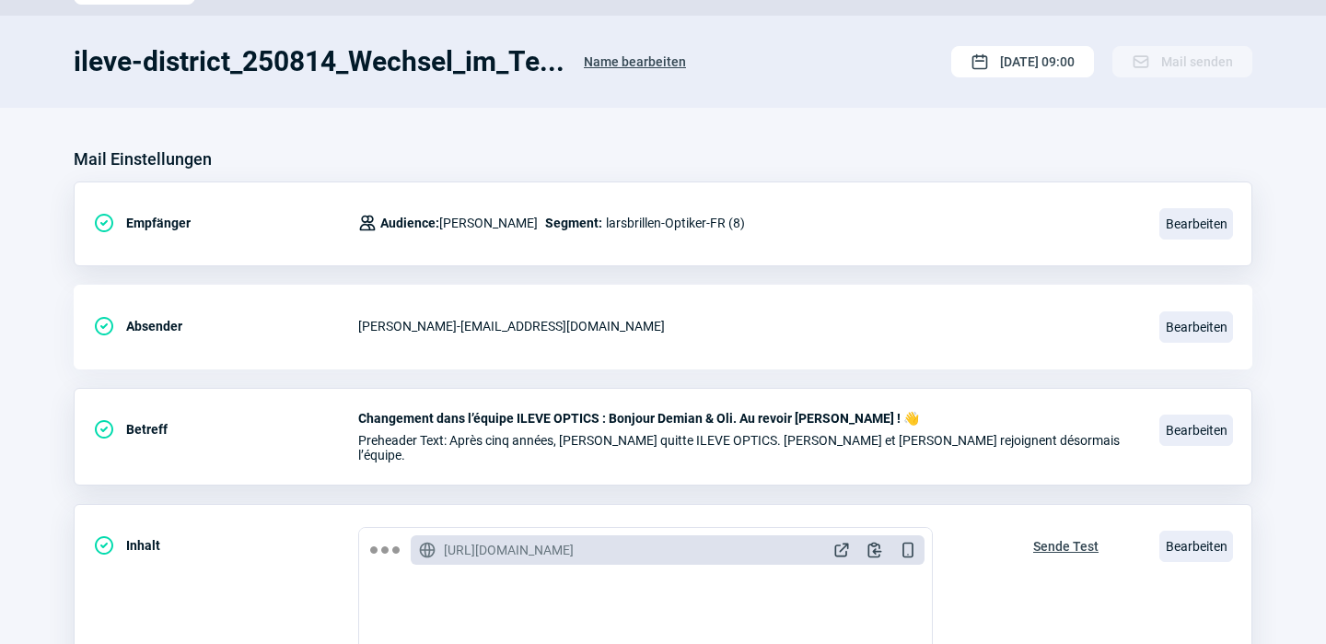
scroll to position [0, 0]
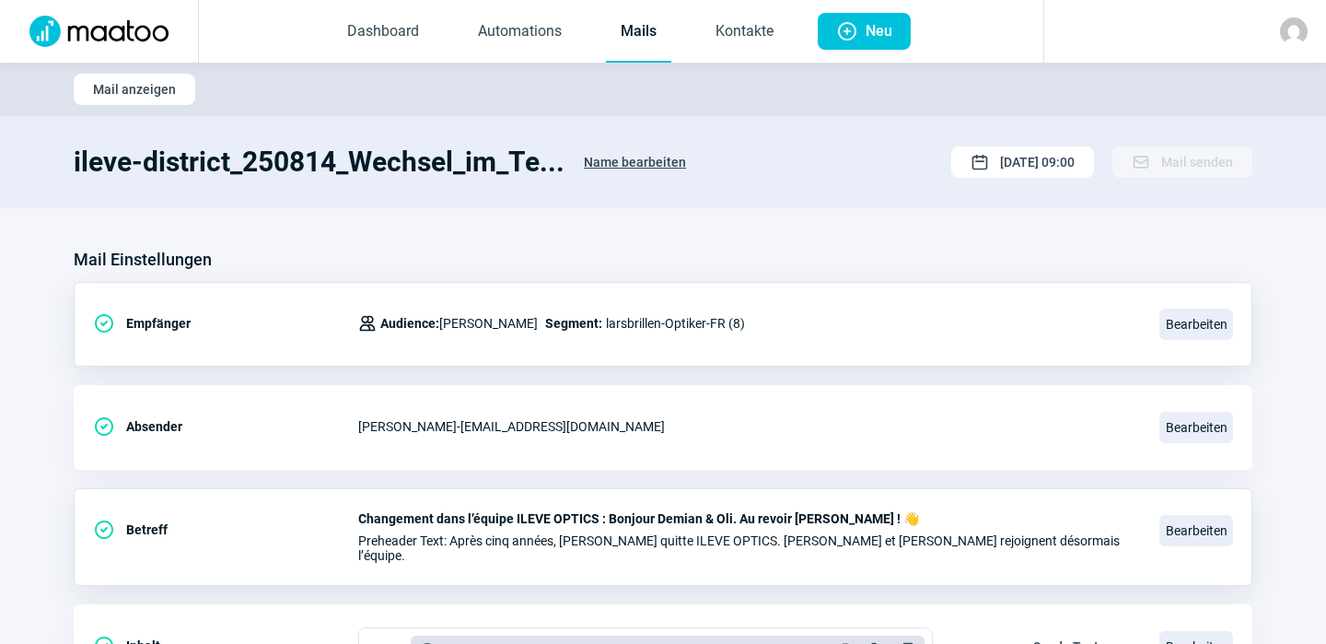
click at [638, 25] on link "Mails" at bounding box center [638, 32] width 65 height 61
